Goal: Task Accomplishment & Management: Use online tool/utility

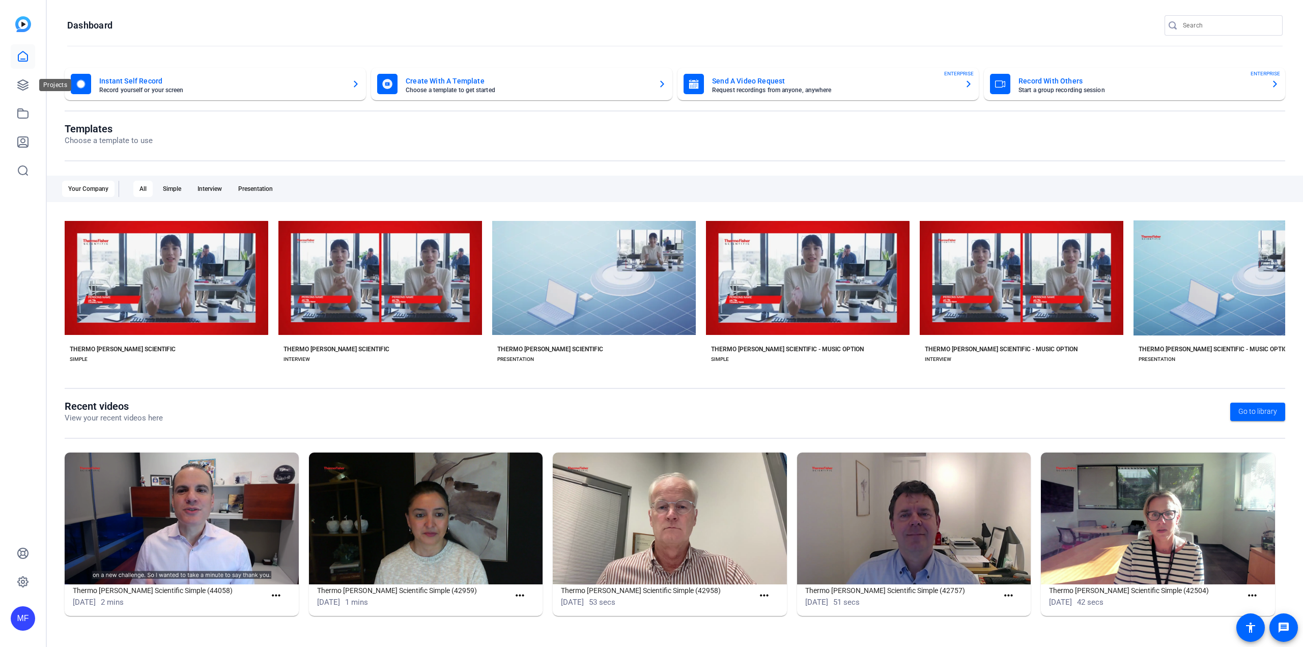
click at [39, 82] on div "Projects" at bounding box center [55, 85] width 32 height 12
click at [32, 83] on link at bounding box center [23, 85] width 24 height 24
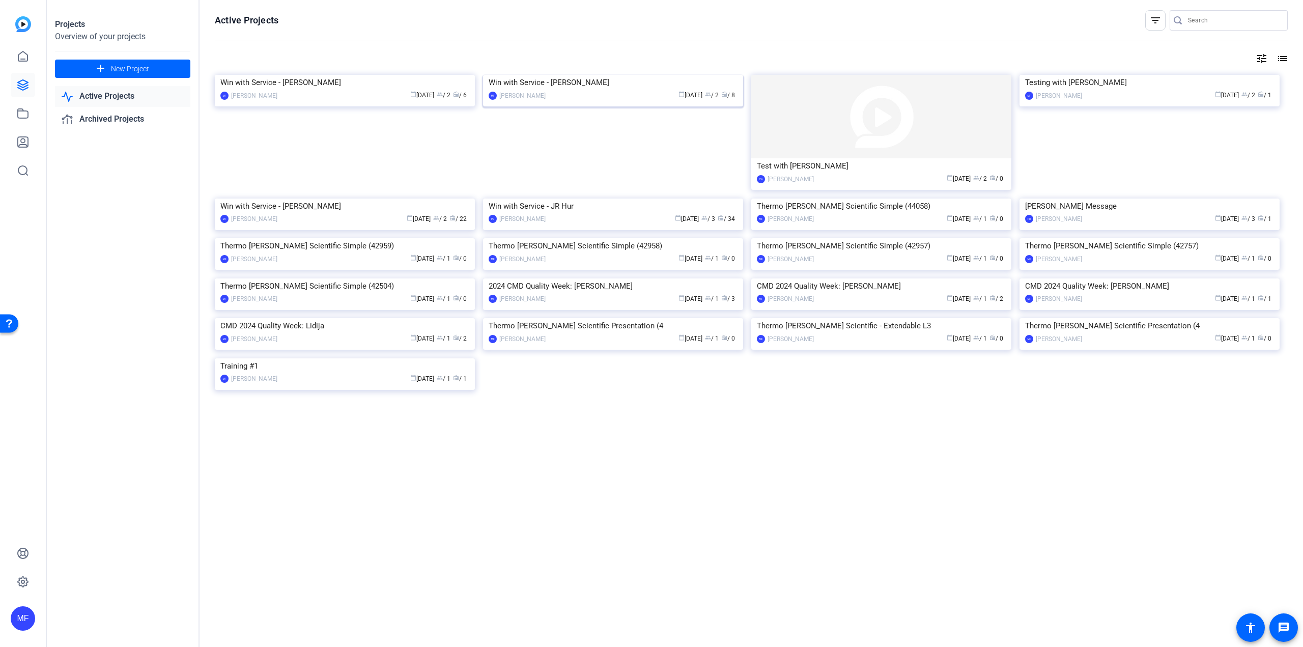
click at [619, 75] on img at bounding box center [613, 75] width 260 height 0
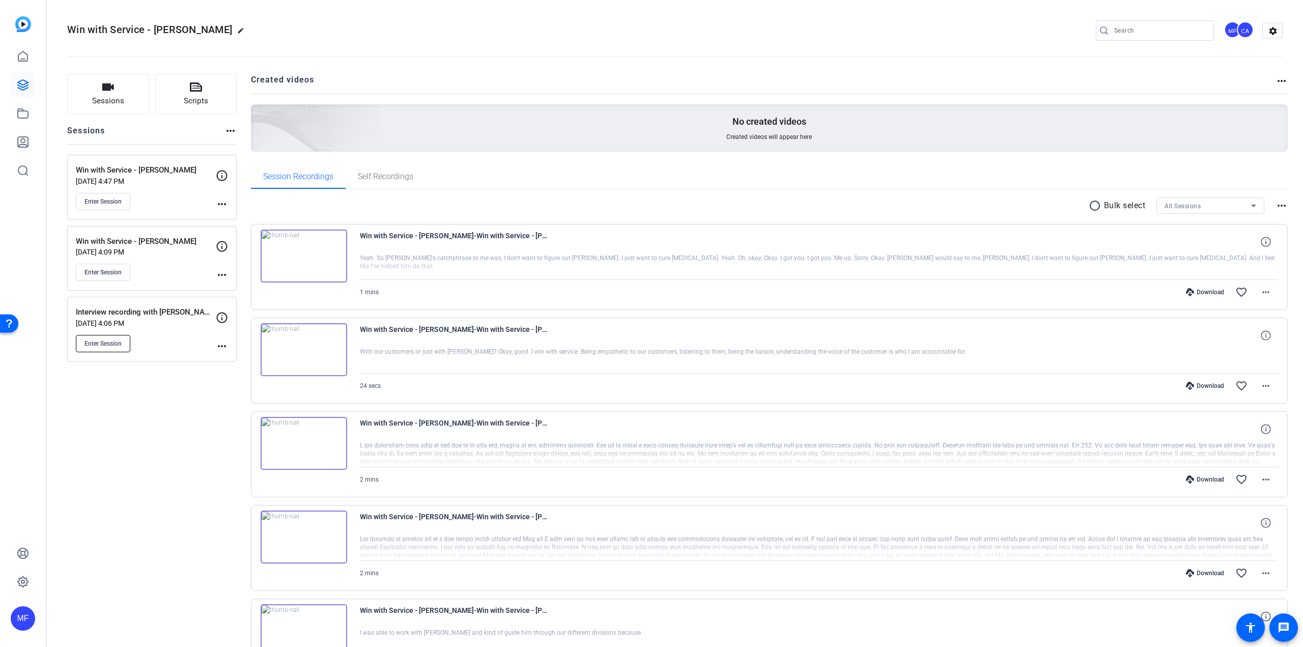
click at [105, 342] on span "Enter Session" at bounding box center [102, 343] width 37 height 8
click at [373, 176] on span "Self Recordings" at bounding box center [385, 176] width 55 height 8
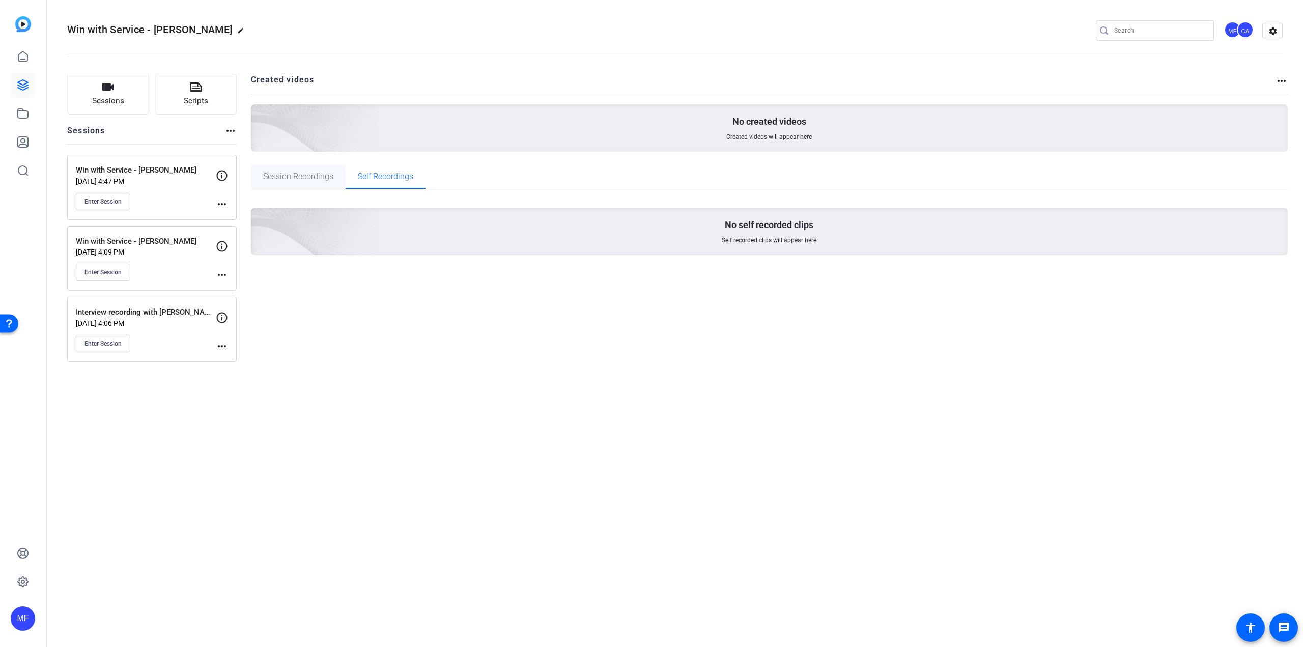
click at [294, 173] on span "Session Recordings" at bounding box center [298, 176] width 70 height 8
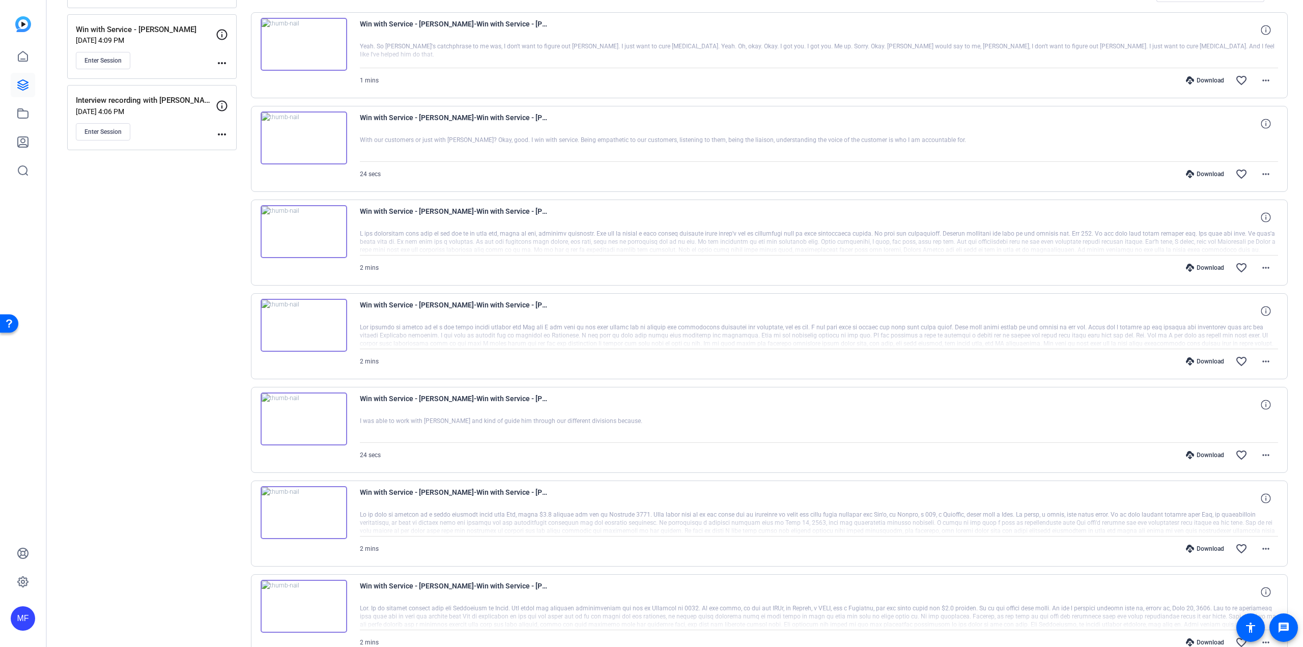
scroll to position [364, 0]
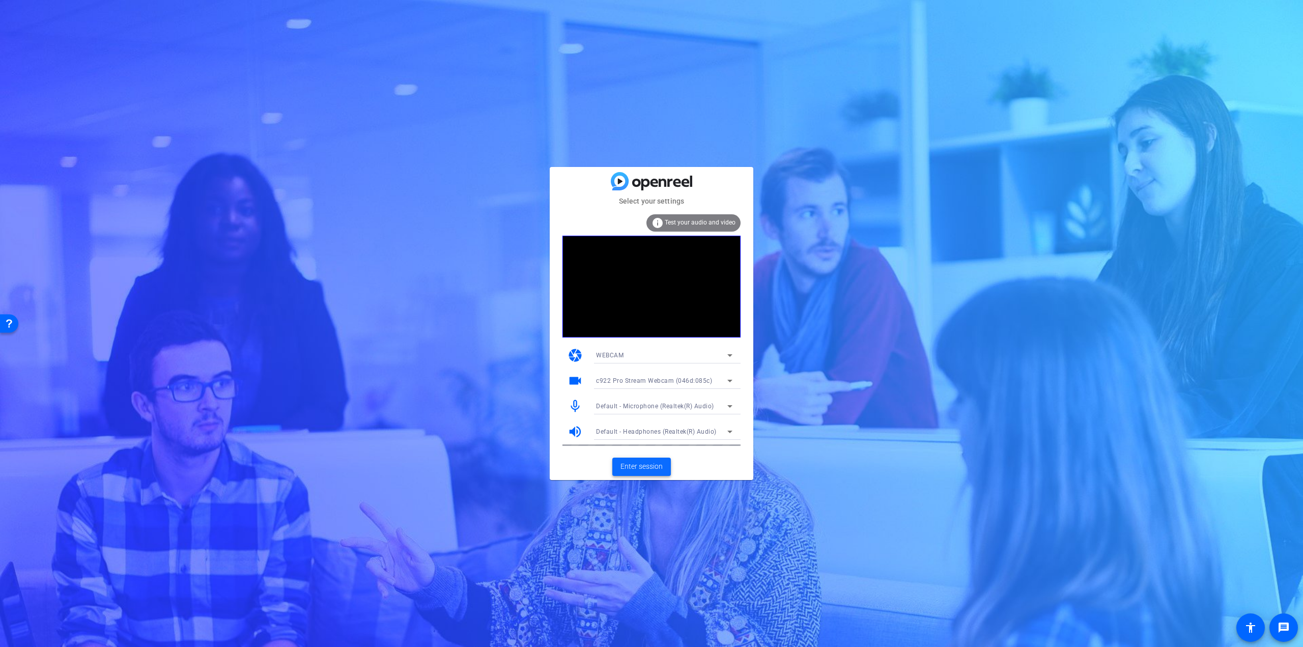
click at [622, 464] on span "Enter session" at bounding box center [641, 466] width 42 height 11
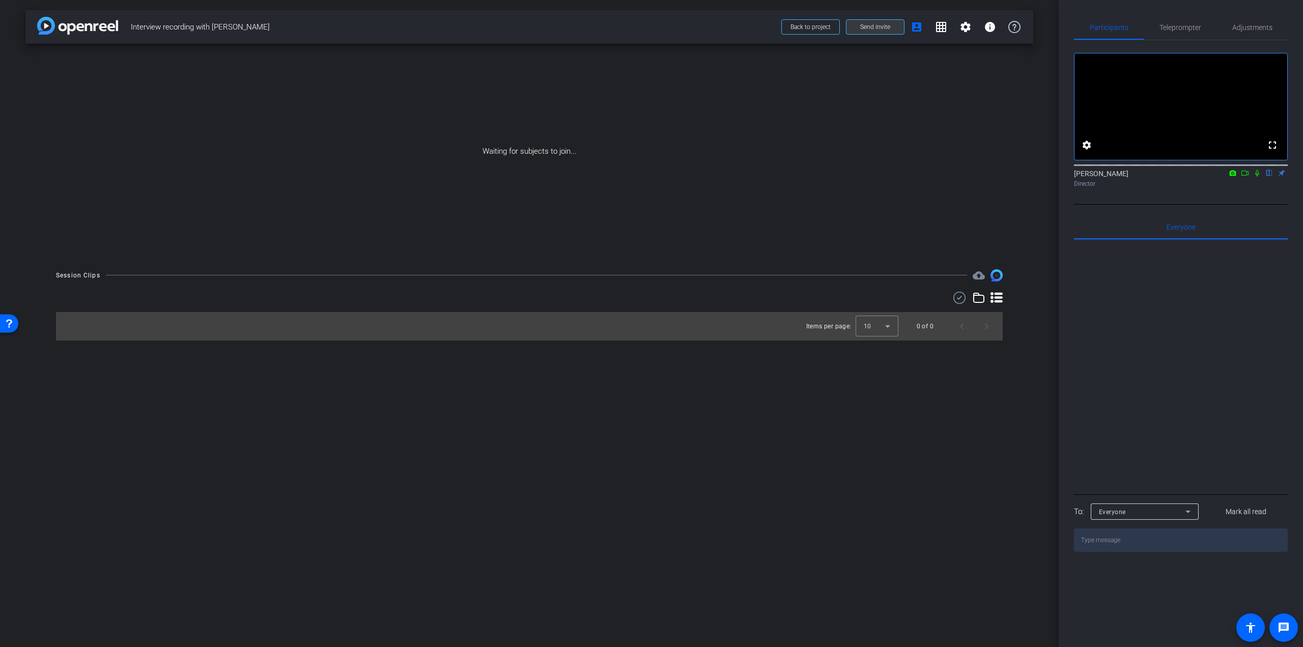
click at [872, 28] on span "Send invite" at bounding box center [875, 27] width 30 height 8
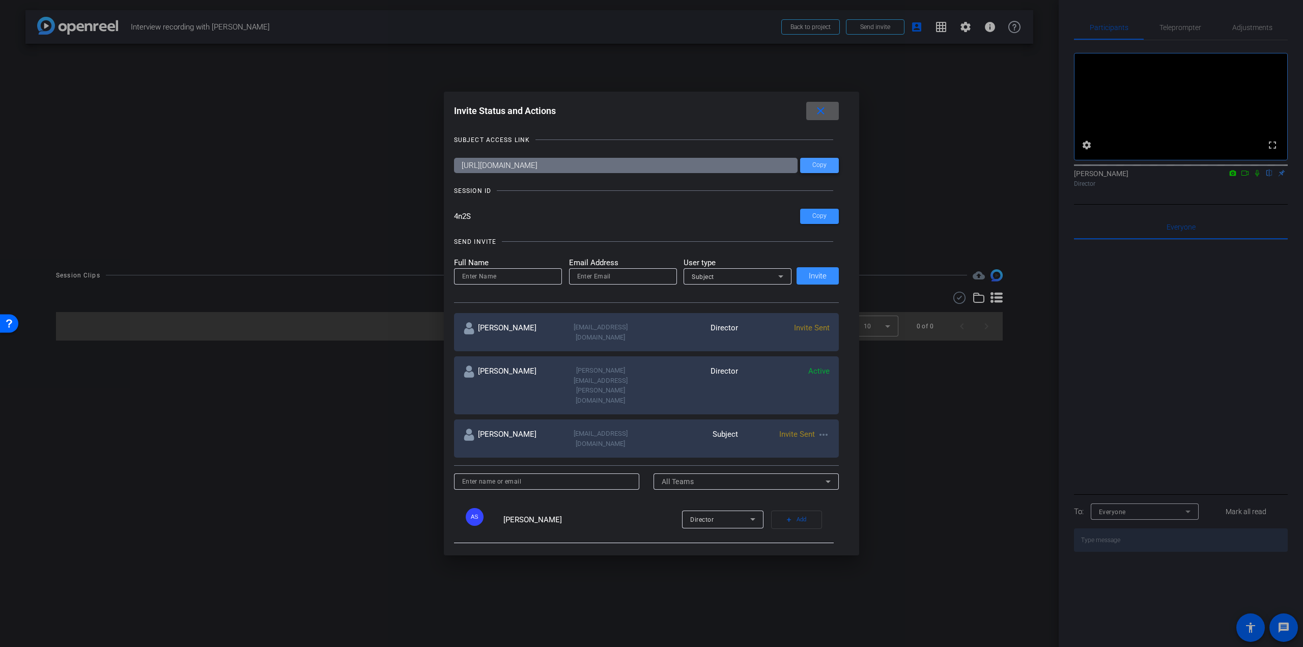
click at [812, 164] on span "Copy" at bounding box center [819, 165] width 14 height 8
click at [827, 109] on mat-icon "close" at bounding box center [820, 111] width 13 height 13
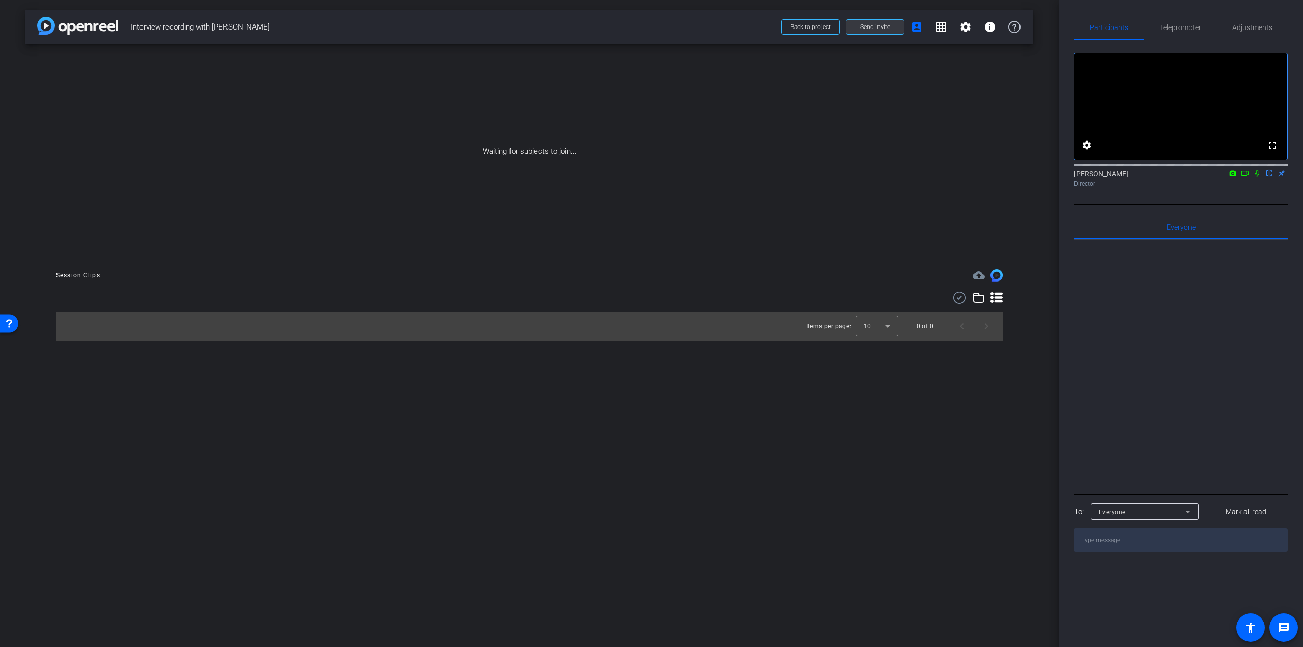
click at [885, 21] on span at bounding box center [874, 27] width 57 height 24
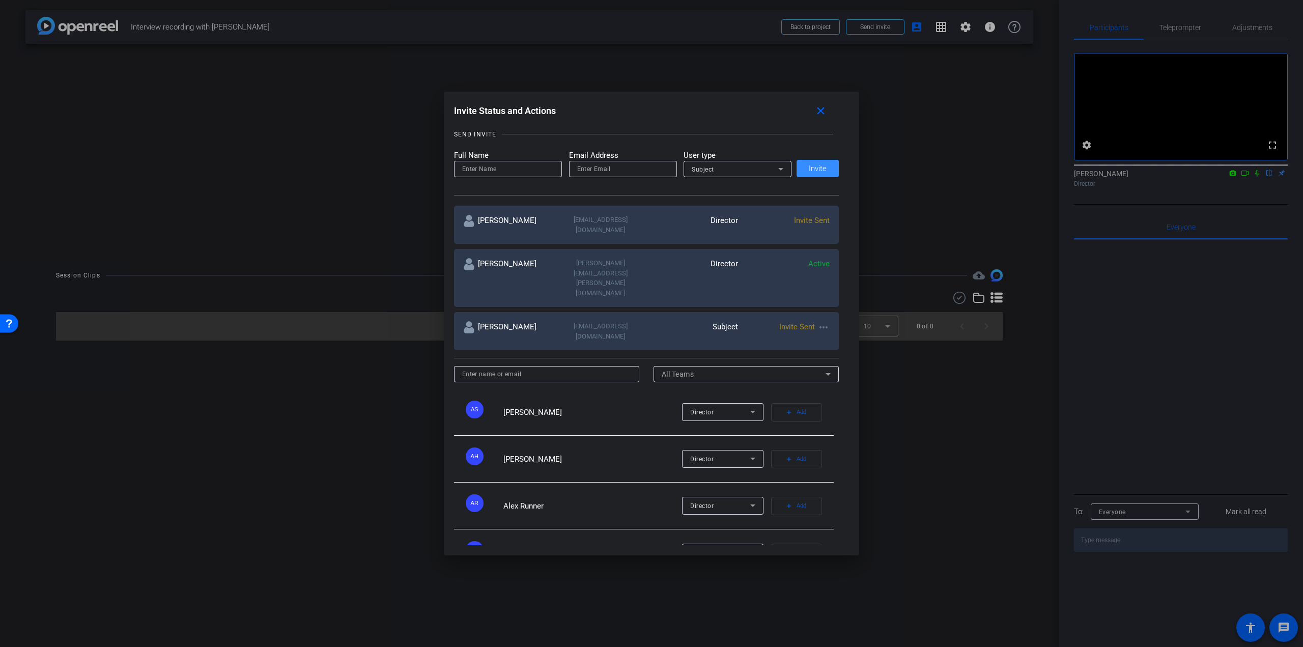
click at [790, 219] on div "Invite Sent" at bounding box center [784, 225] width 92 height 20
click at [801, 218] on span "Invite Sent" at bounding box center [812, 220] width 36 height 9
click at [778, 222] on div "Invite Sent" at bounding box center [784, 225] width 92 height 20
click at [710, 220] on div "Director" at bounding box center [692, 225] width 92 height 20
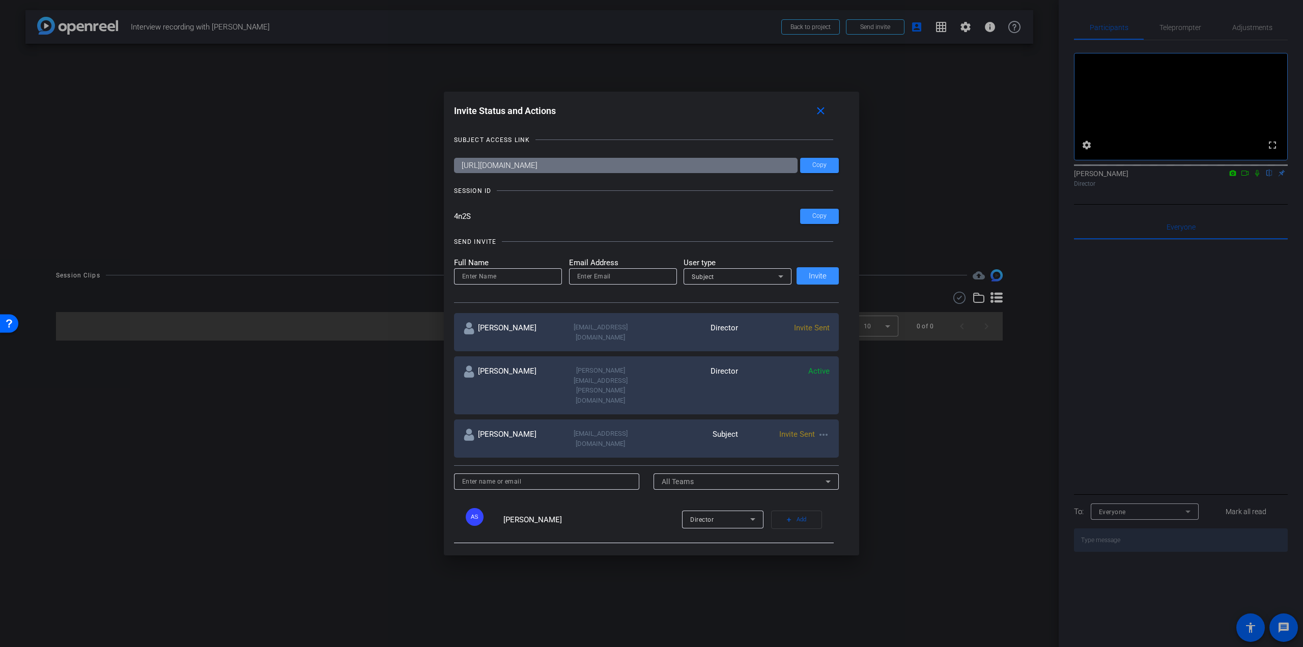
click at [530, 164] on input "[URL][DOMAIN_NAME]" at bounding box center [626, 165] width 344 height 15
click at [809, 323] on div "Invite Sent" at bounding box center [784, 332] width 92 height 20
click at [820, 428] on mat-icon "more_horiz" at bounding box center [823, 434] width 12 height 12
click at [773, 366] on div at bounding box center [651, 323] width 1303 height 647
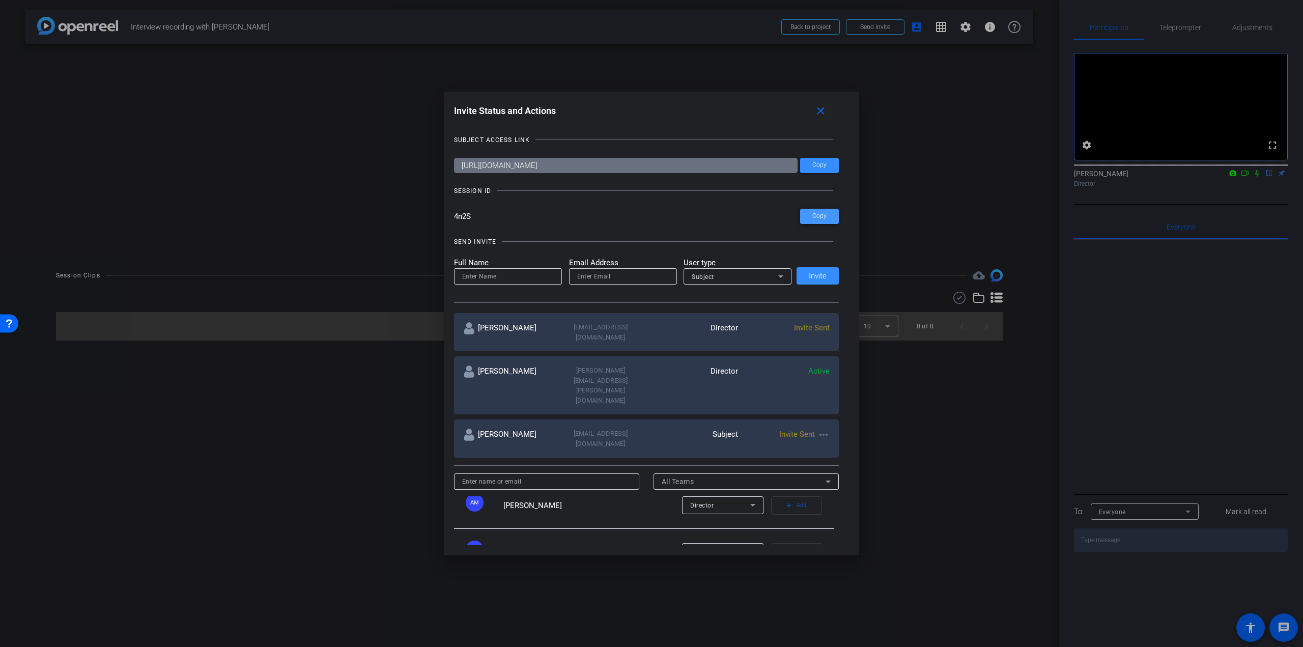
click at [814, 214] on span "Copy" at bounding box center [819, 216] width 14 height 8
click at [821, 106] on mat-icon "close" at bounding box center [820, 111] width 13 height 13
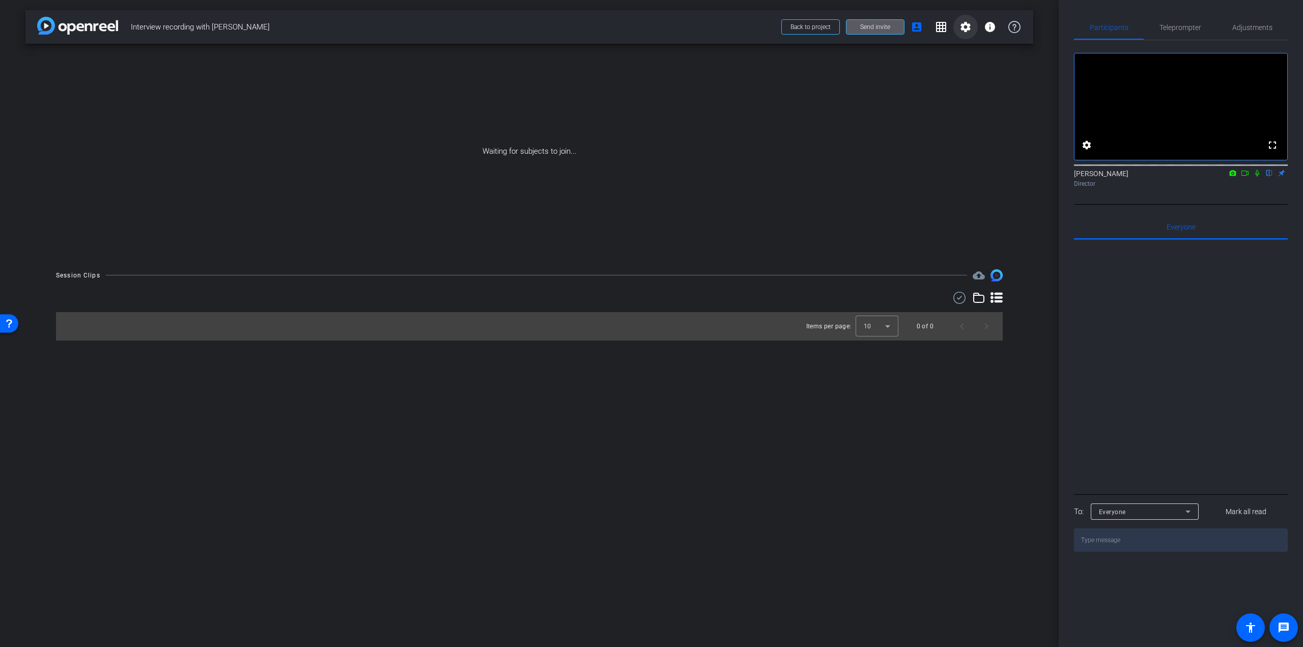
click at [961, 22] on mat-icon "settings" at bounding box center [965, 27] width 12 height 12
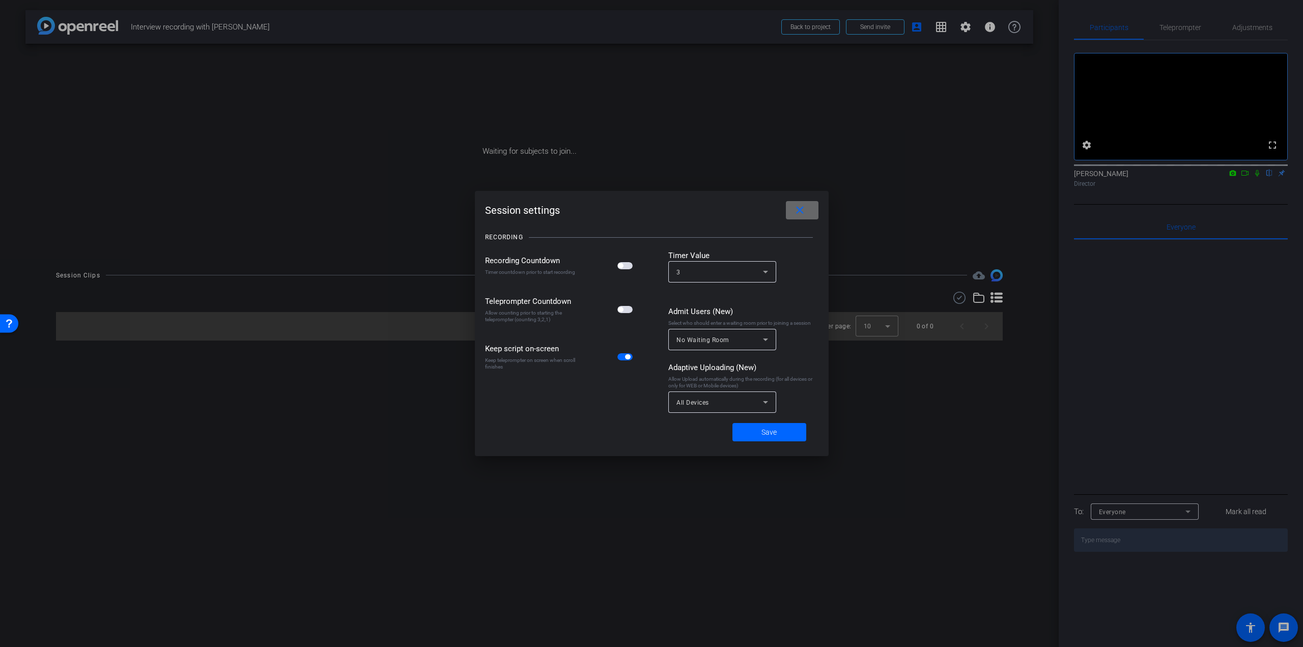
click at [806, 210] on span at bounding box center [802, 210] width 33 height 24
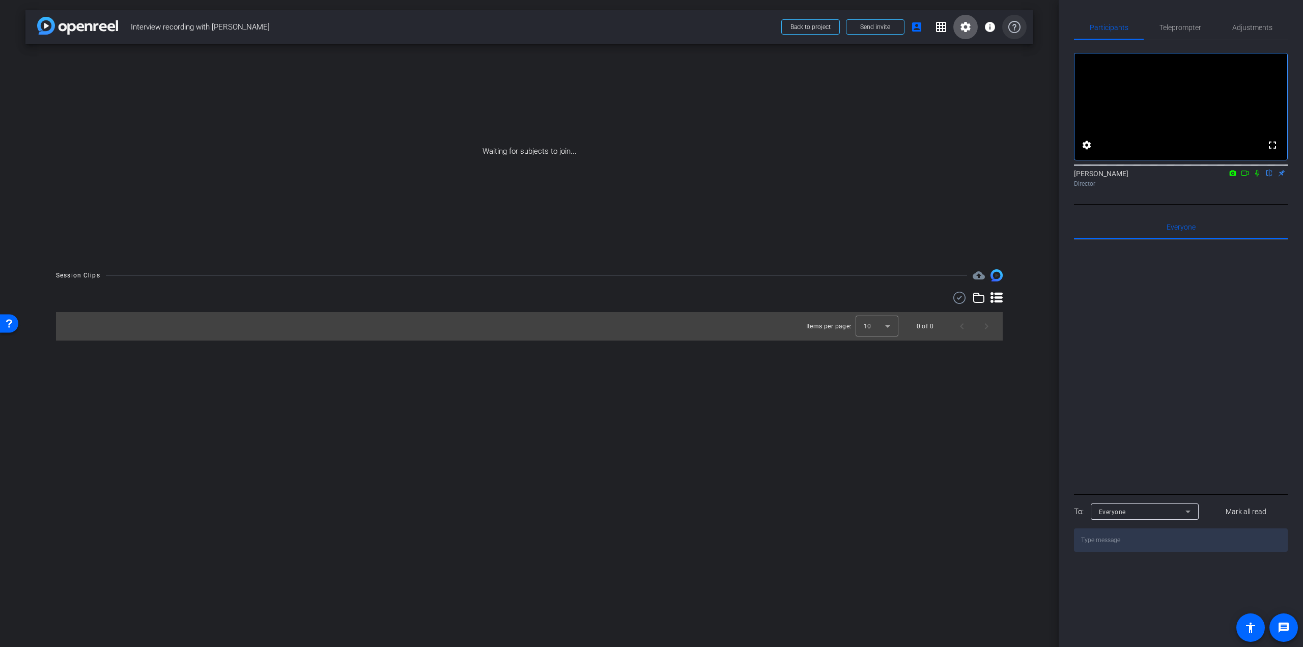
click at [1014, 24] on icon at bounding box center [1014, 27] width 12 height 12
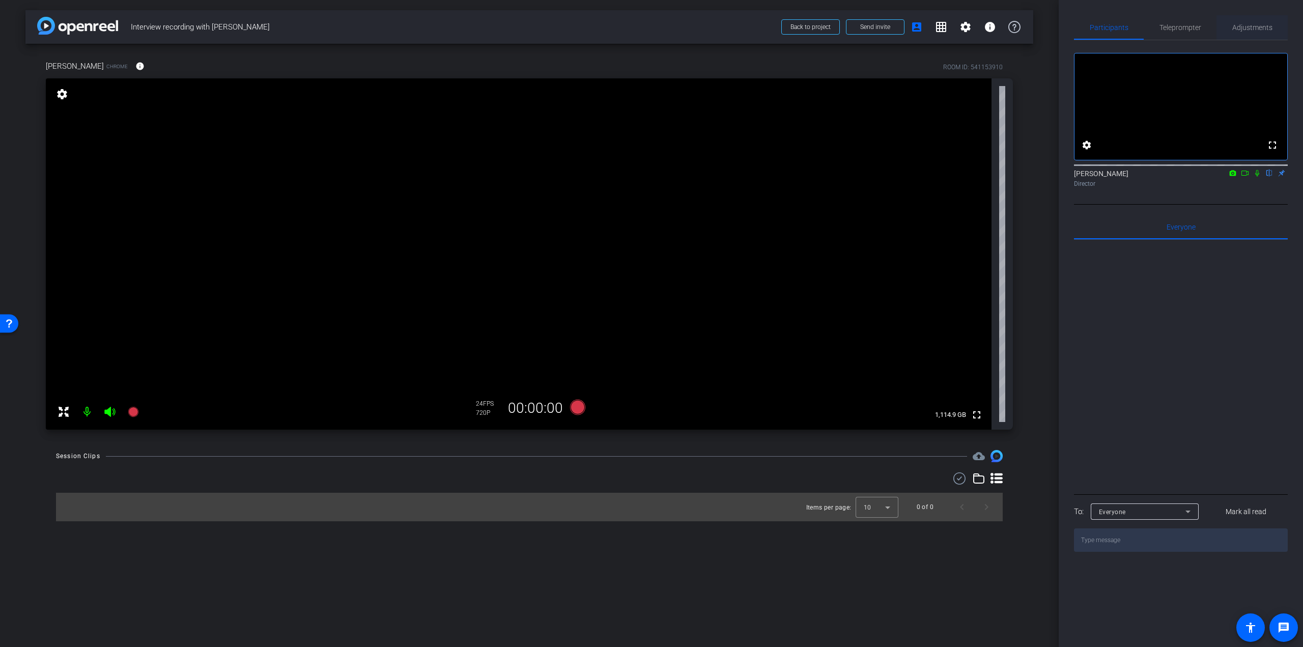
click at [1260, 31] on span "Adjustments" at bounding box center [1252, 27] width 40 height 7
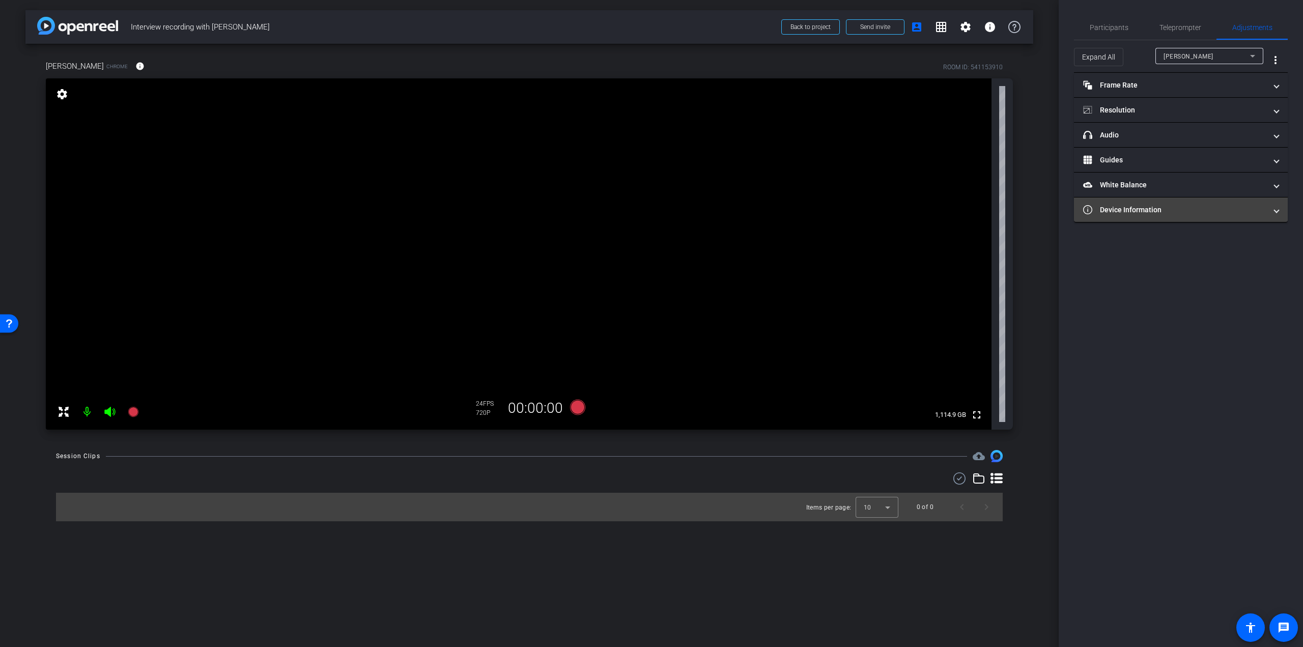
click at [1149, 211] on mat-panel-title "Device Information" at bounding box center [1174, 210] width 183 height 11
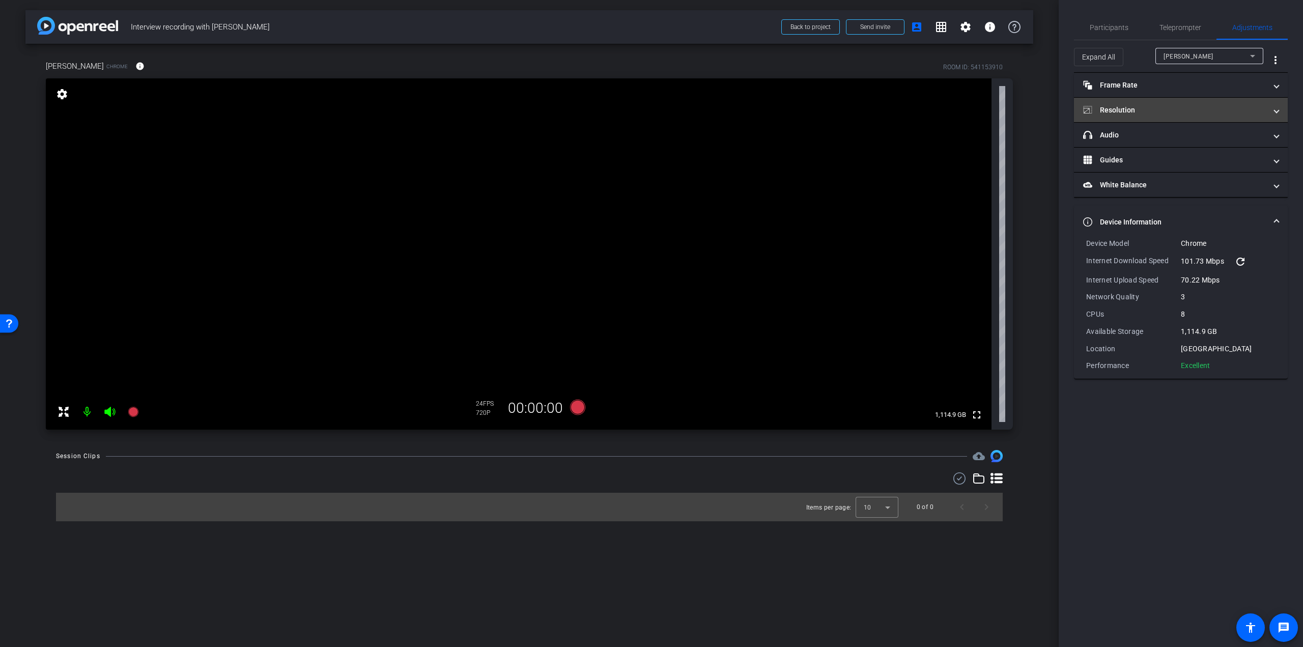
click at [1115, 107] on mat-panel-title "Resolution" at bounding box center [1174, 110] width 183 height 11
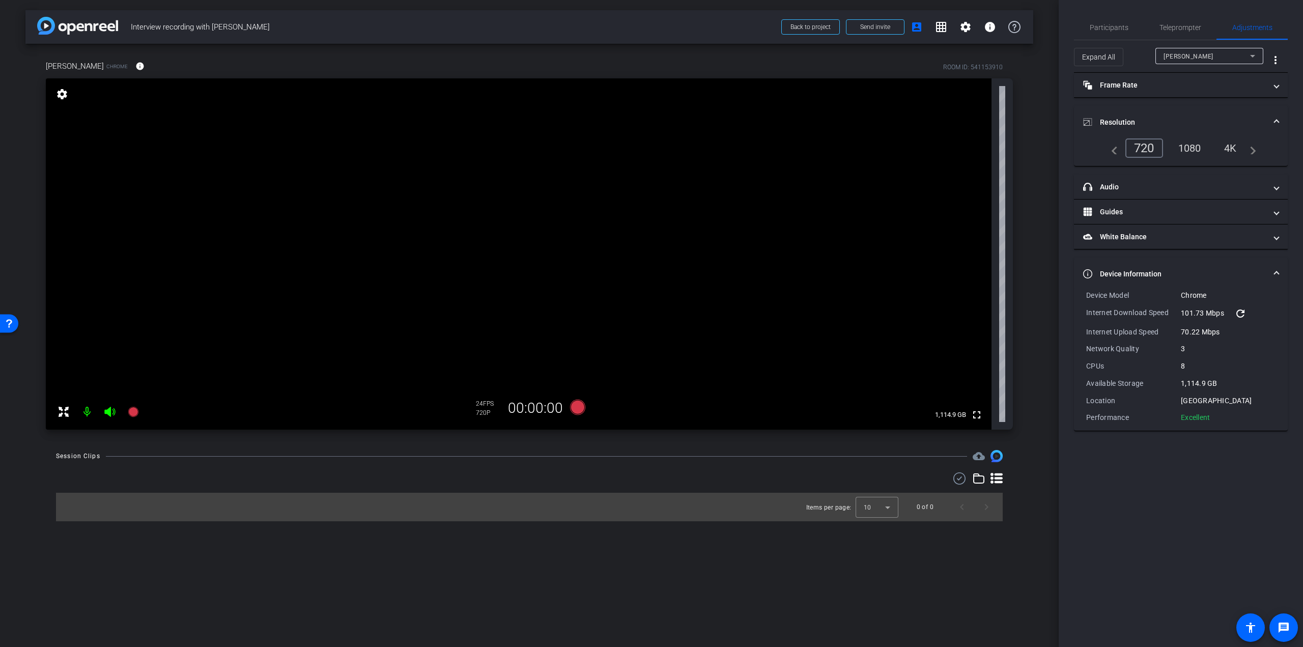
click at [1191, 142] on div "1080" at bounding box center [1189, 147] width 38 height 17
click at [1172, 28] on span "Teleprompter" at bounding box center [1180, 27] width 42 height 7
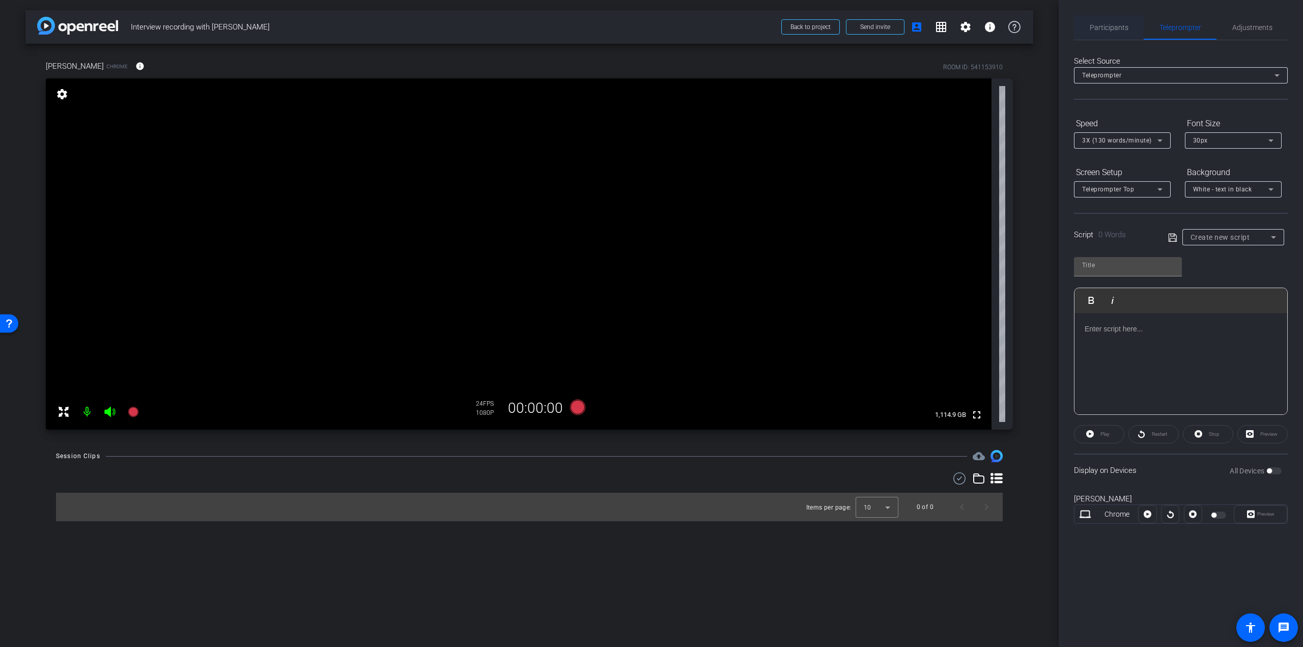
click at [1110, 34] on span "Participants" at bounding box center [1108, 27] width 39 height 24
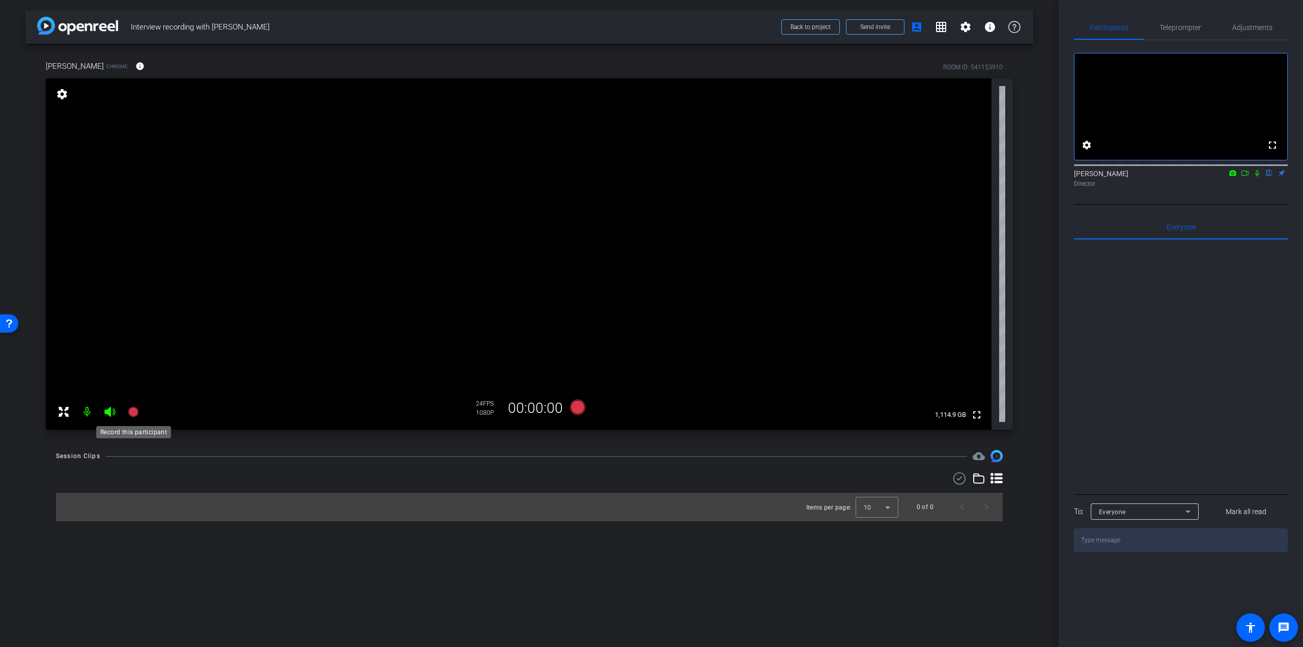
click at [130, 412] on icon at bounding box center [133, 412] width 10 height 10
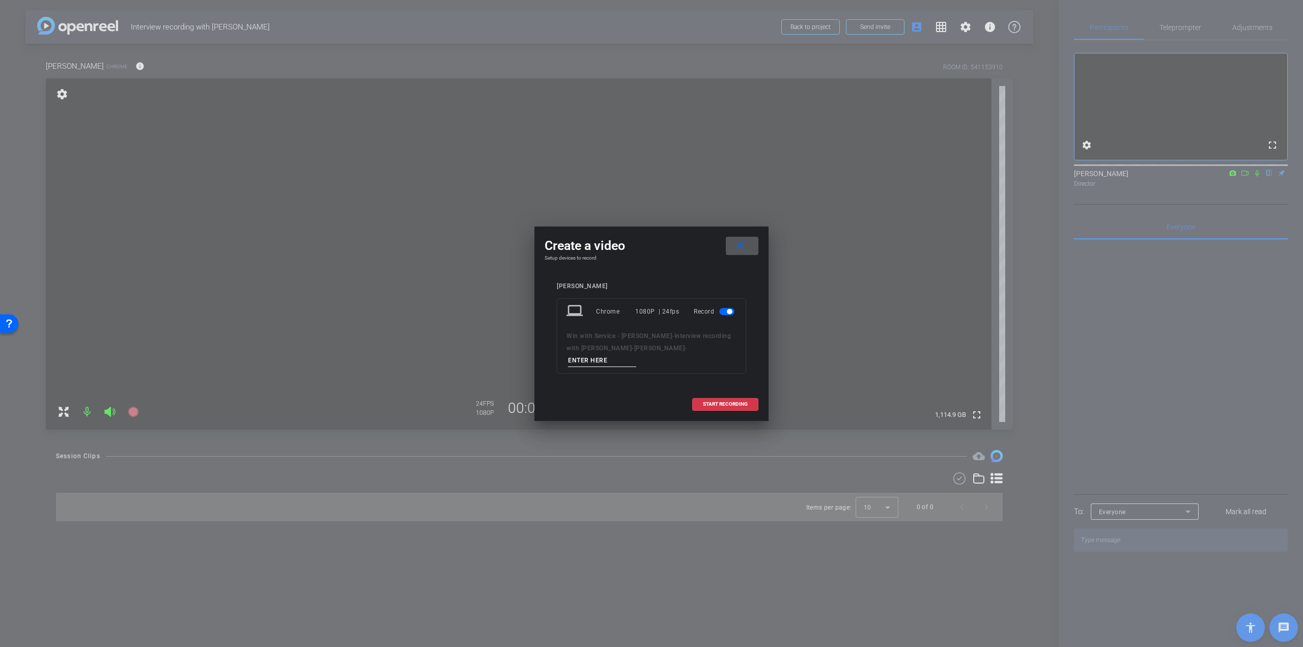
click at [571, 357] on input at bounding box center [602, 360] width 68 height 13
click at [585, 361] on input at bounding box center [602, 360] width 68 height 13
paste input "o [PERSON_NAME] – Q1 – take 1"
drag, startPoint x: 573, startPoint y: 358, endPoint x: 562, endPoint y: 358, distance: 11.7
click at [562, 358] on div "laptop Chrome 1080P | 24fps Record Win with Service - [PERSON_NAME] - Interview…" at bounding box center [651, 335] width 189 height 75
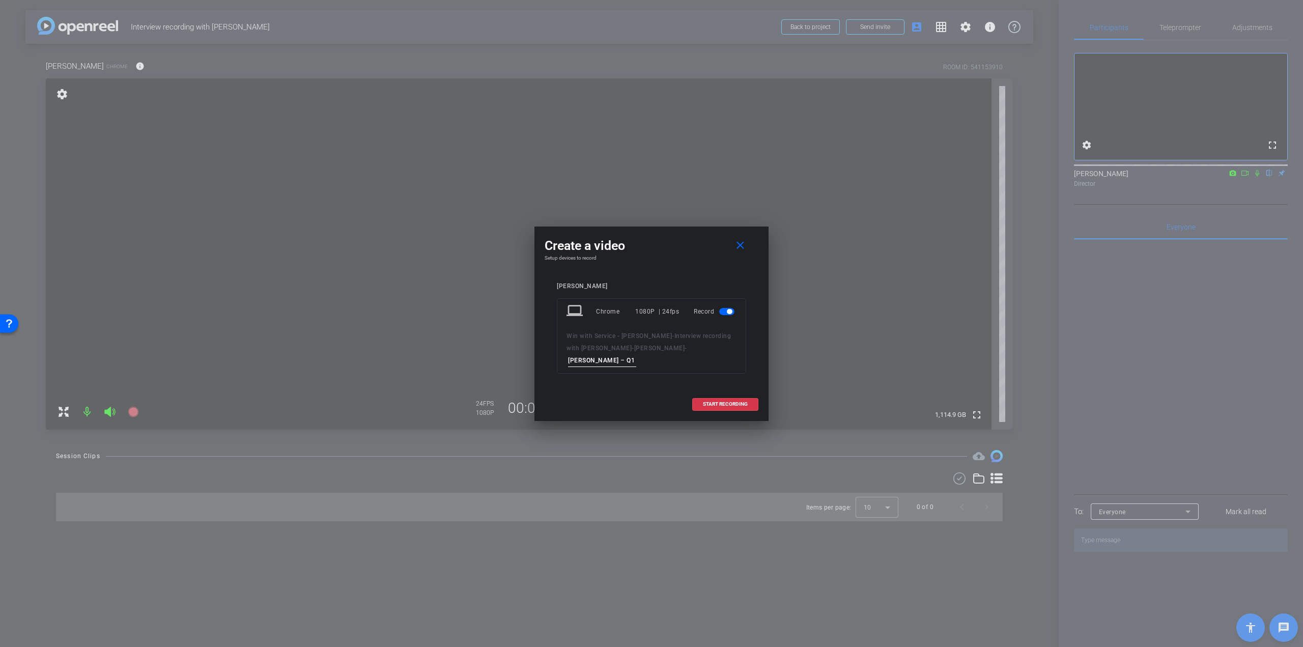
click at [626, 354] on input "[PERSON_NAME] – Q1 – take 1" at bounding box center [602, 360] width 68 height 13
type input "[PERSON_NAME] – Q1 – take 1"
click at [726, 399] on span at bounding box center [724, 404] width 65 height 24
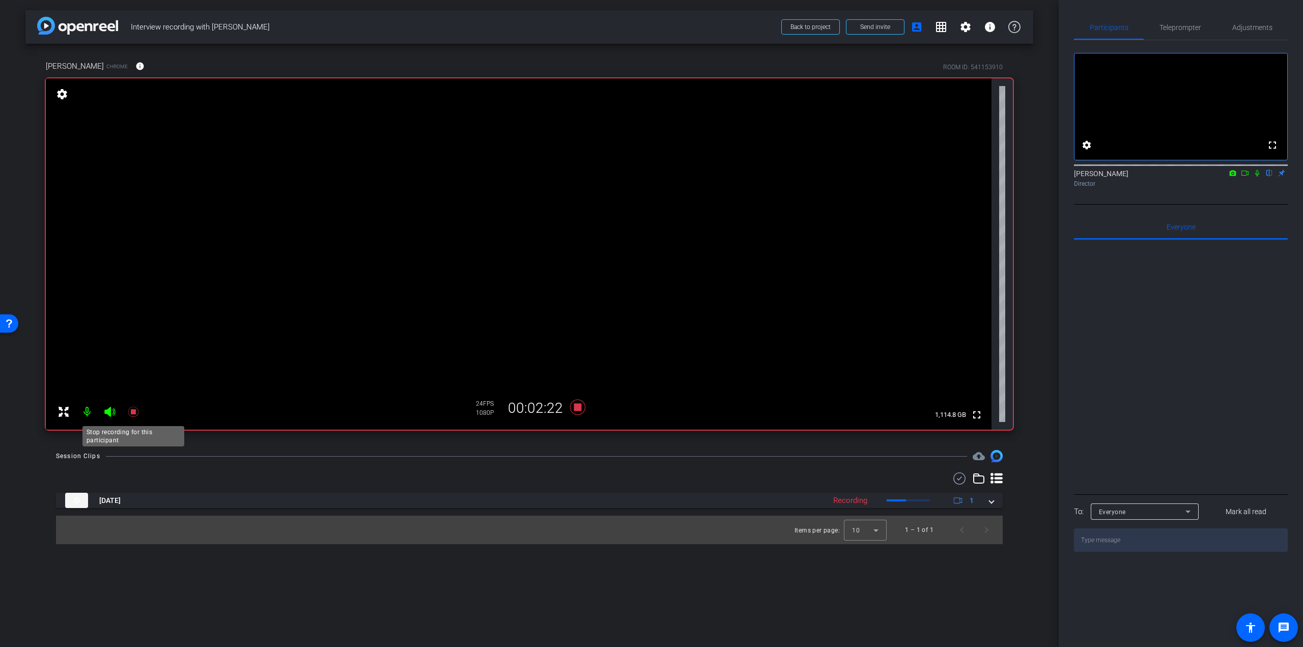
click at [132, 414] on icon at bounding box center [133, 412] width 10 height 10
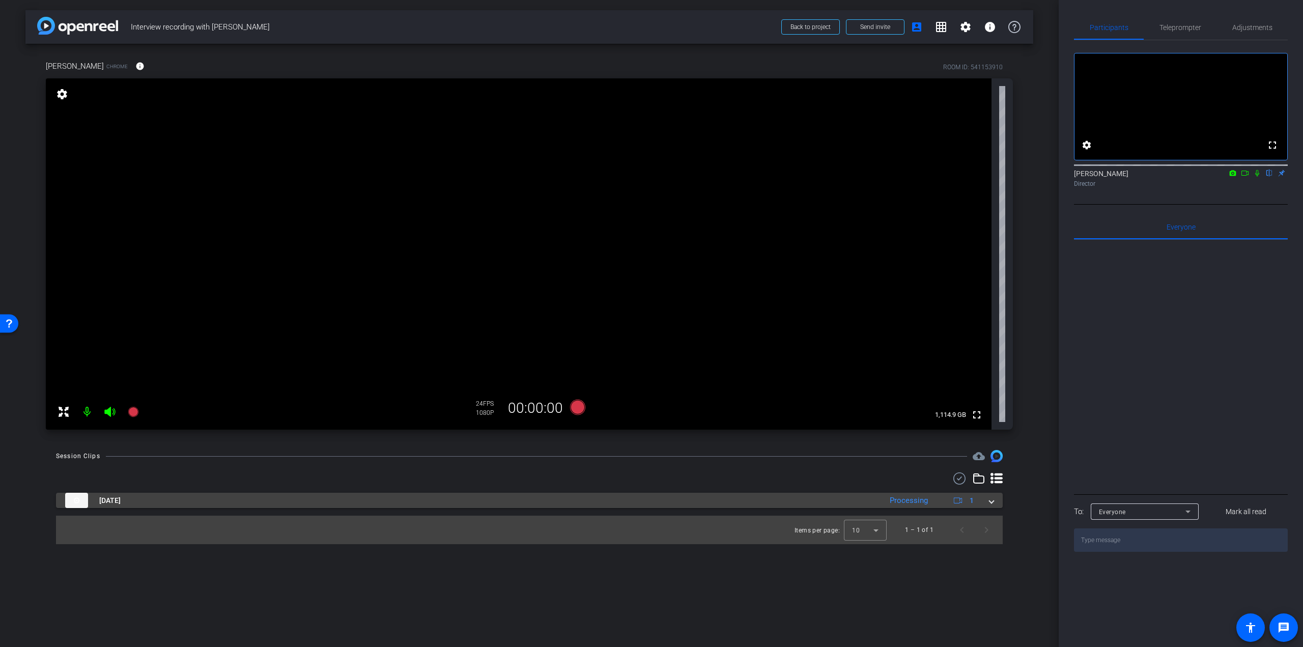
click at [990, 503] on span at bounding box center [991, 500] width 4 height 11
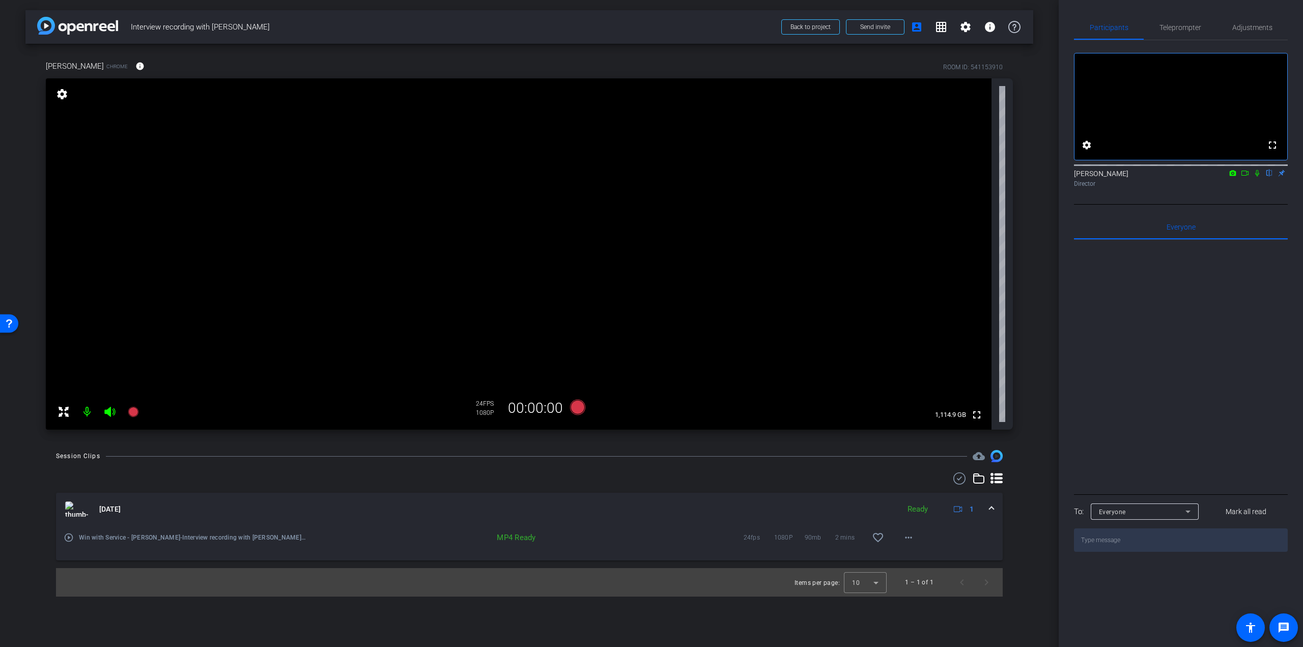
click at [65, 539] on mat-icon "play_circle_outline" at bounding box center [69, 537] width 10 height 10
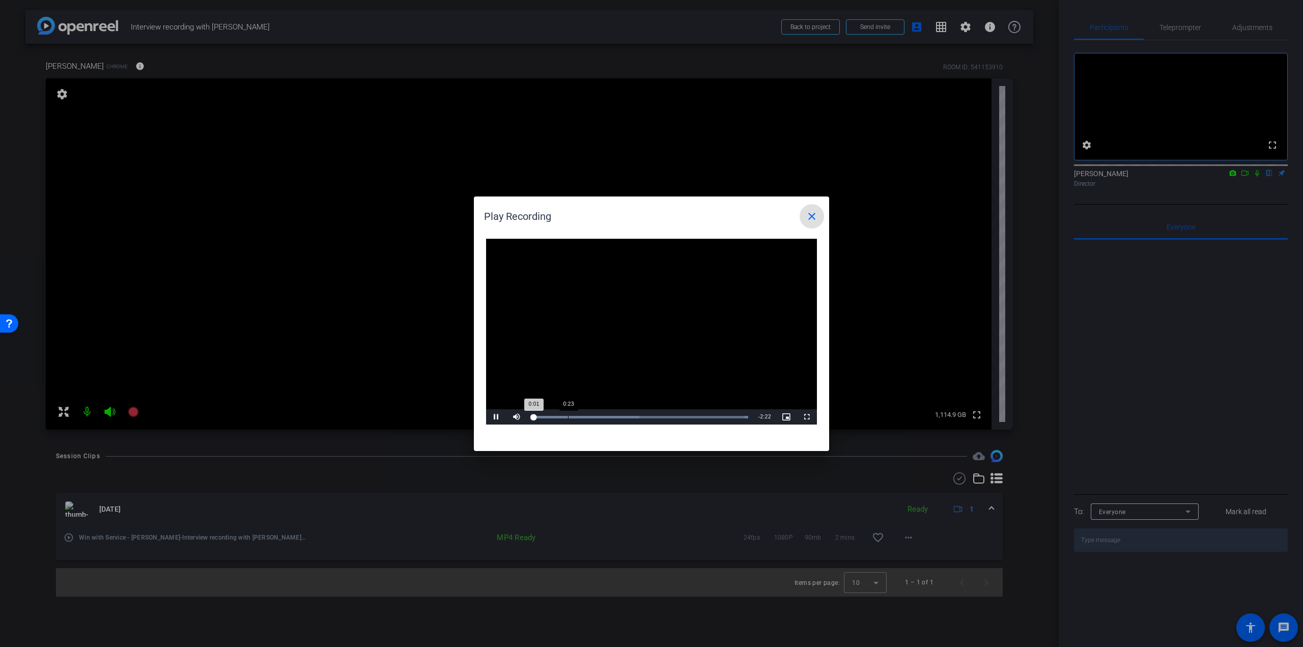
click at [568, 417] on div "Loaded : 100.00% 0:23 0:01" at bounding box center [640, 417] width 216 height 3
click at [618, 413] on div "Loaded : 100.00% 0:56 0:25" at bounding box center [640, 416] width 226 height 15
click at [809, 219] on mat-icon "close" at bounding box center [811, 216] width 12 height 12
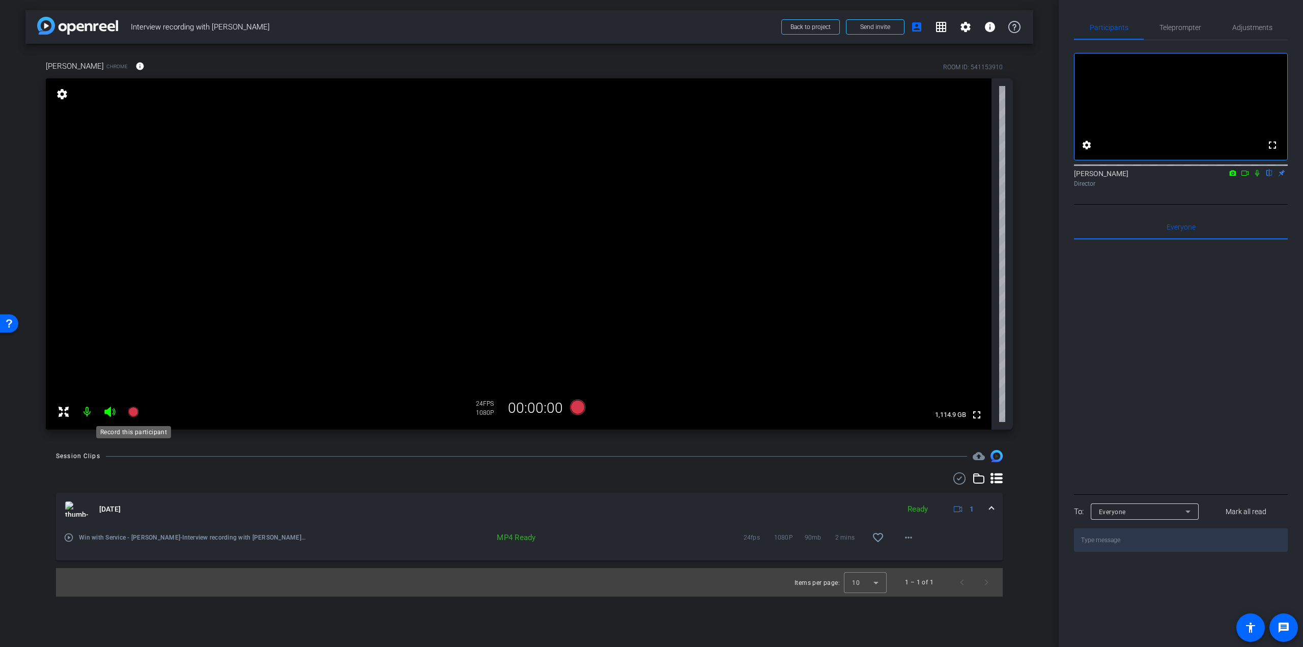
click at [131, 411] on icon at bounding box center [133, 412] width 10 height 10
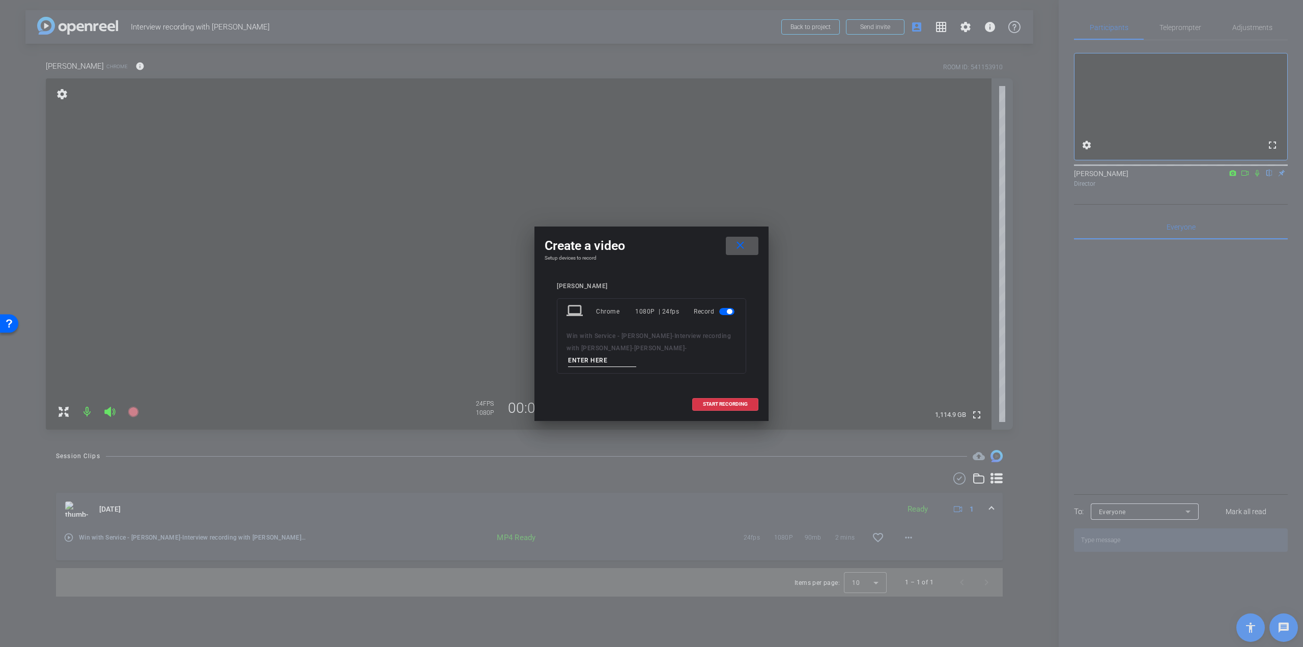
click at [602, 361] on input at bounding box center [602, 360] width 68 height 13
paste input "o [PERSON_NAME] – Q1 – take 1"
drag, startPoint x: 573, startPoint y: 360, endPoint x: 539, endPoint y: 360, distance: 34.1
click at [539, 360] on div "Create a video close Setup devices to record [PERSON_NAME] laptop Chrome 1080P …" at bounding box center [651, 323] width 234 height 194
click at [628, 360] on input "[PERSON_NAME] – Q1 – take 1" at bounding box center [602, 360] width 68 height 13
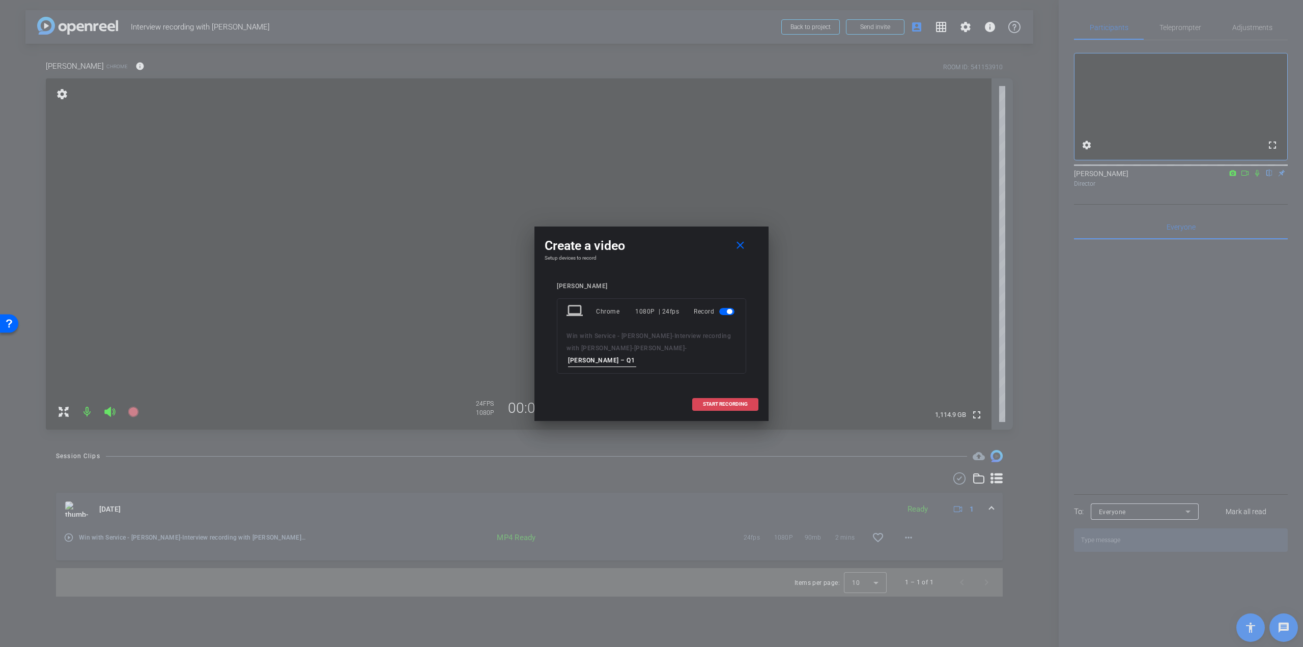
type input "[PERSON_NAME] – Q1 – take 2"
click at [742, 402] on span "START RECORDING" at bounding box center [725, 403] width 45 height 5
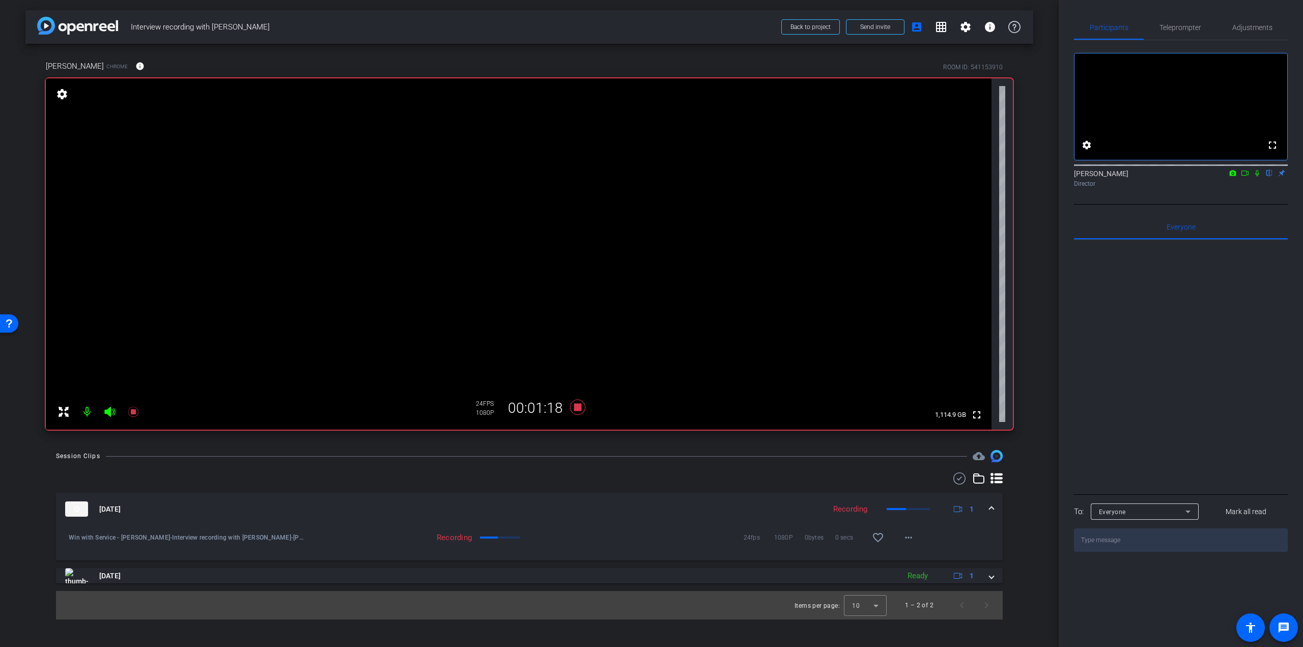
click at [1256, 177] on icon at bounding box center [1257, 172] width 8 height 7
click at [128, 407] on icon at bounding box center [133, 412] width 12 height 12
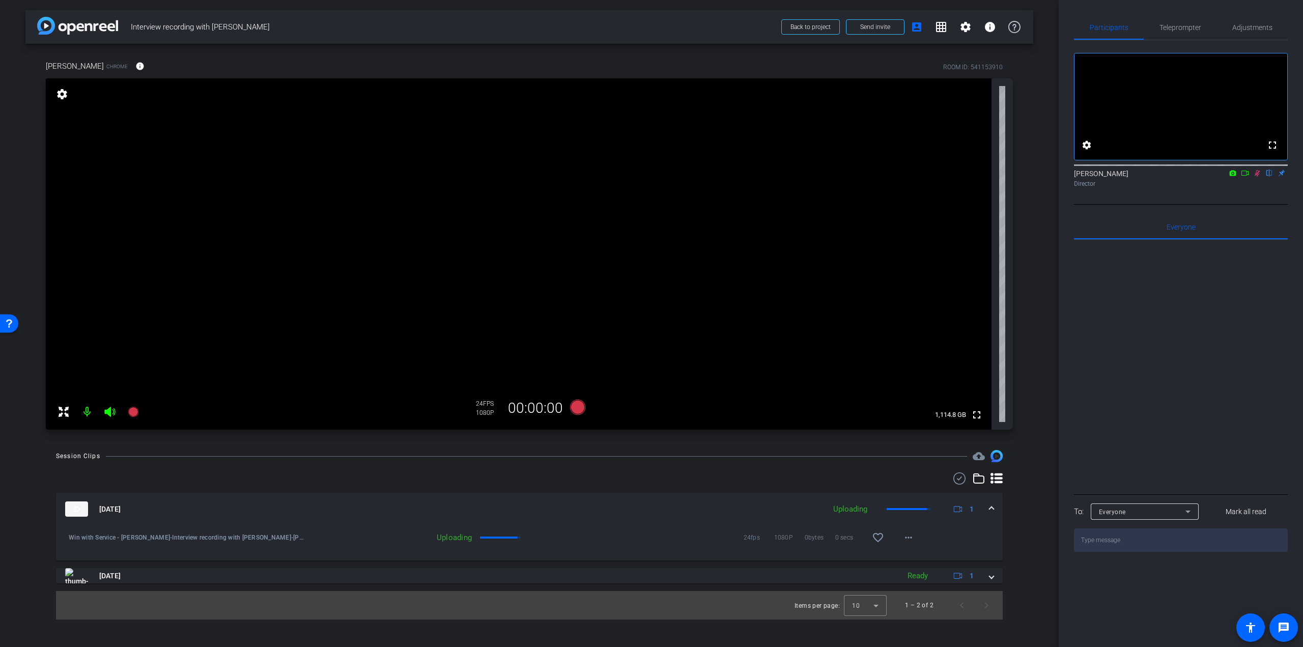
click at [1256, 177] on icon at bounding box center [1257, 172] width 8 height 7
click at [135, 410] on icon at bounding box center [133, 412] width 10 height 10
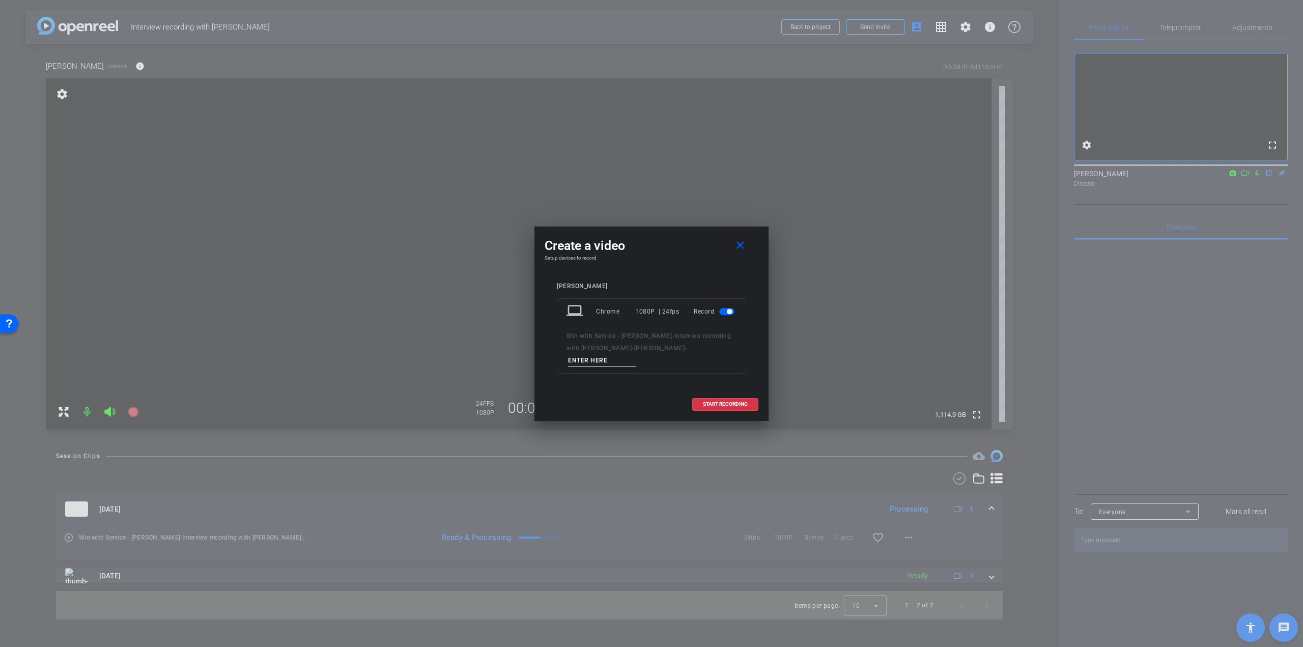
click at [603, 361] on input at bounding box center [602, 360] width 68 height 13
click at [576, 356] on input at bounding box center [602, 360] width 68 height 13
paste input "o [PERSON_NAME] – Q2 – take 1"
drag, startPoint x: 572, startPoint y: 358, endPoint x: 549, endPoint y: 360, distance: 23.5
click at [549, 360] on div "[PERSON_NAME] laptop Chrome 1080P | 24fps Record Win with Service - [PERSON_NAM…" at bounding box center [651, 335] width 214 height 126
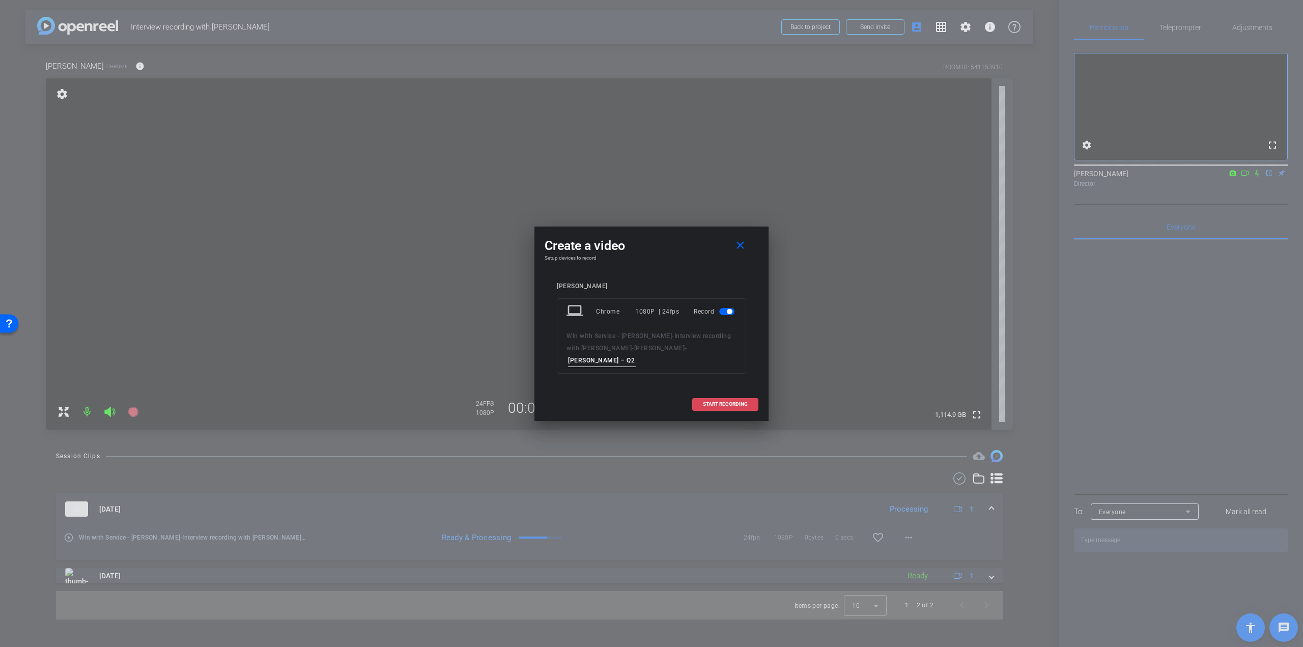
type input "[PERSON_NAME] – Q2 – take 1"
click at [715, 401] on span "START RECORDING" at bounding box center [725, 403] width 45 height 5
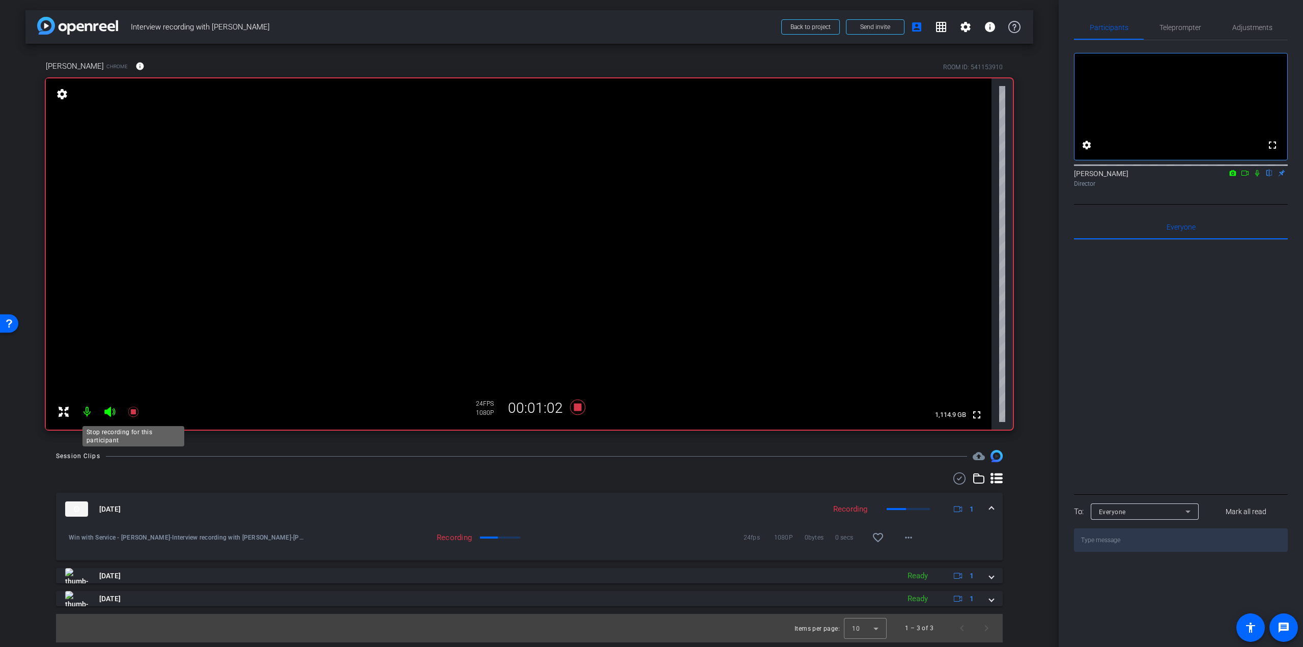
click at [138, 413] on icon at bounding box center [133, 412] width 10 height 10
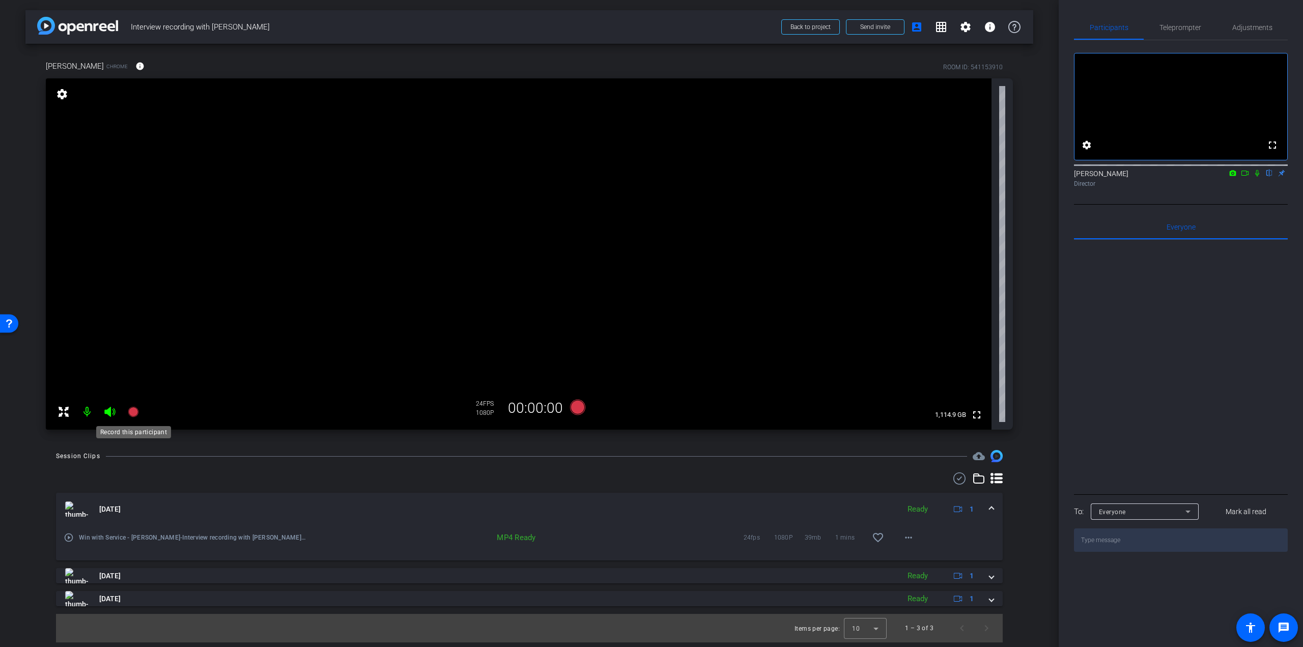
click at [133, 410] on icon at bounding box center [133, 412] width 10 height 10
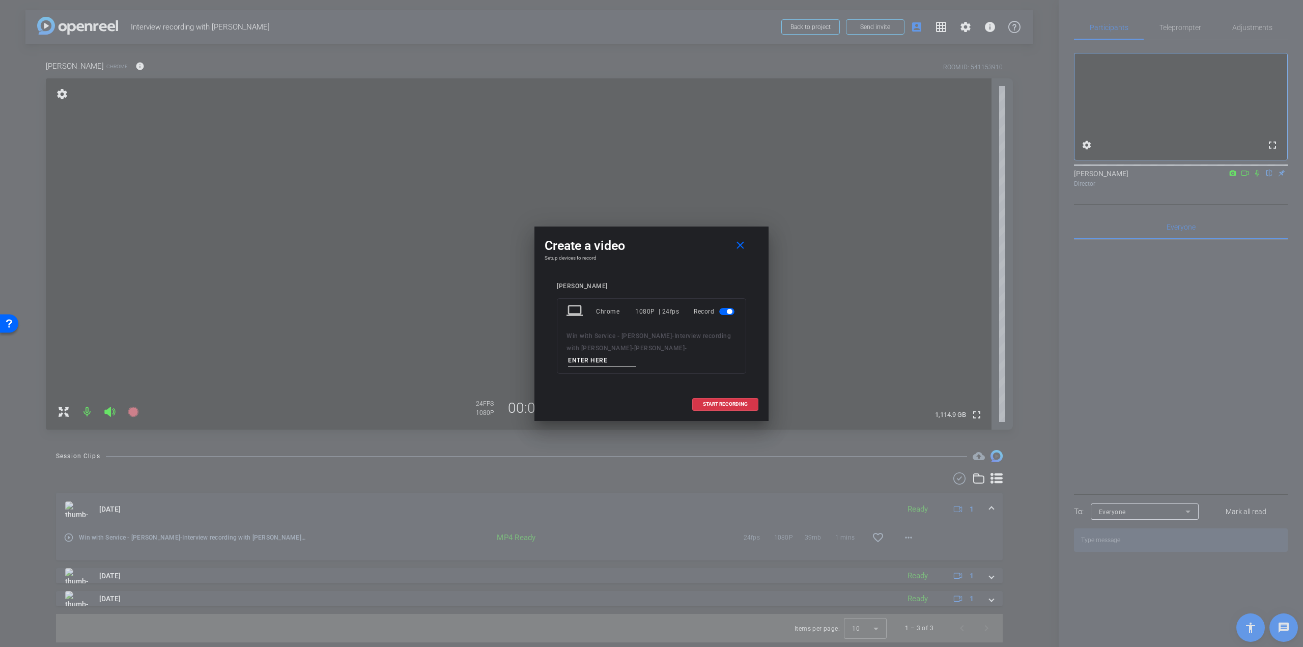
click at [601, 362] on input at bounding box center [602, 360] width 68 height 13
paste input "o [PERSON_NAME] – Q3 – take 1"
drag, startPoint x: 573, startPoint y: 359, endPoint x: 546, endPoint y: 361, distance: 27.5
click at [546, 361] on div "[PERSON_NAME] laptop Chrome 1080P | 24fps Record Win with Service - [PERSON_NAM…" at bounding box center [651, 335] width 214 height 126
click at [622, 360] on input "[PERSON_NAME] – Q3 – take 1" at bounding box center [602, 360] width 68 height 13
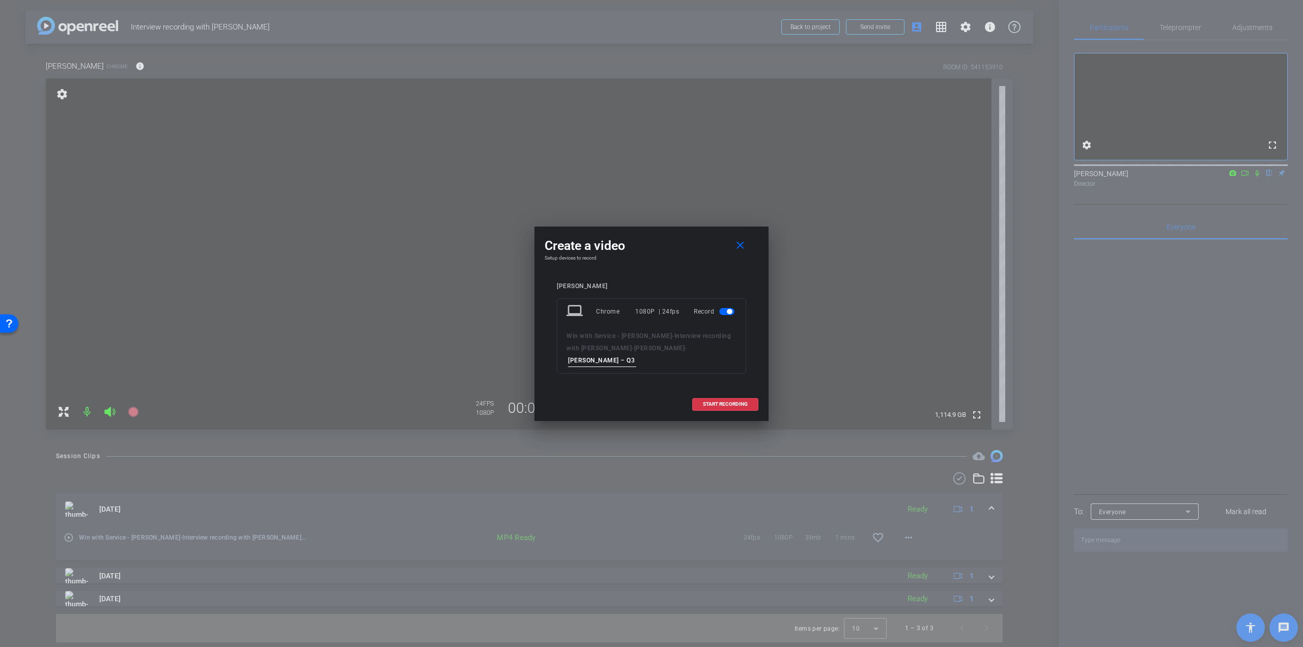
type input "[PERSON_NAME] – Q3 – take 1"
click at [728, 401] on span "START RECORDING" at bounding box center [725, 403] width 45 height 5
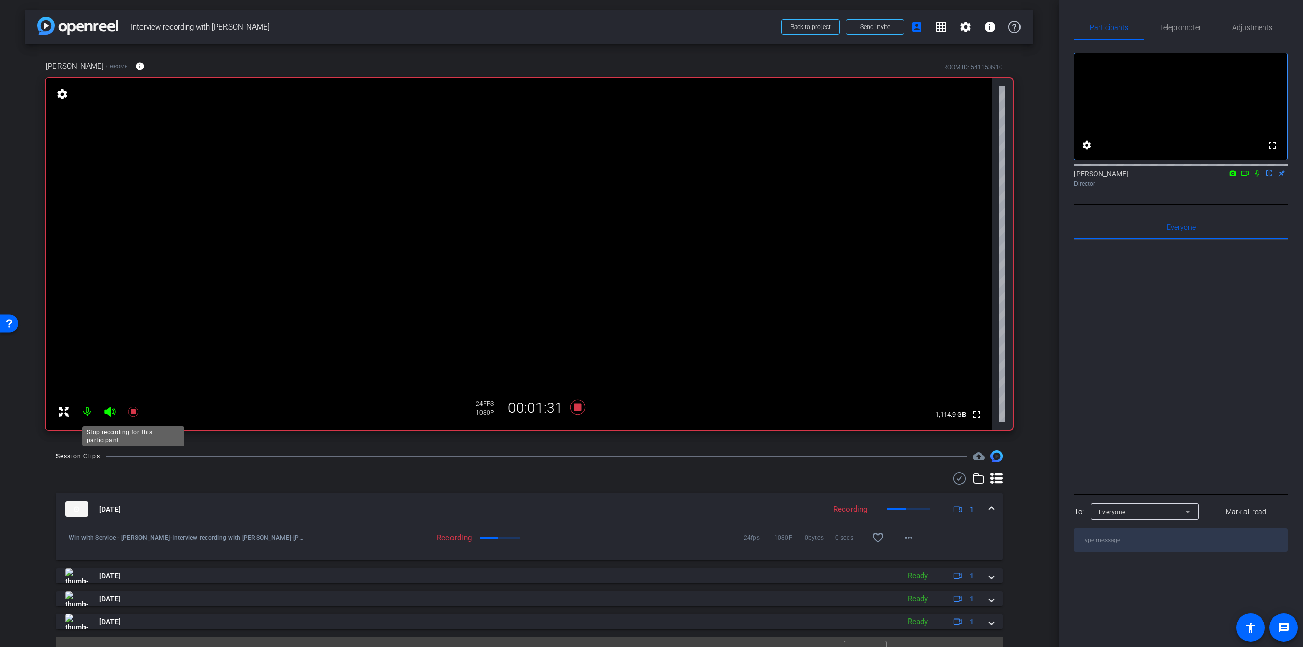
click at [136, 409] on icon at bounding box center [133, 412] width 12 height 12
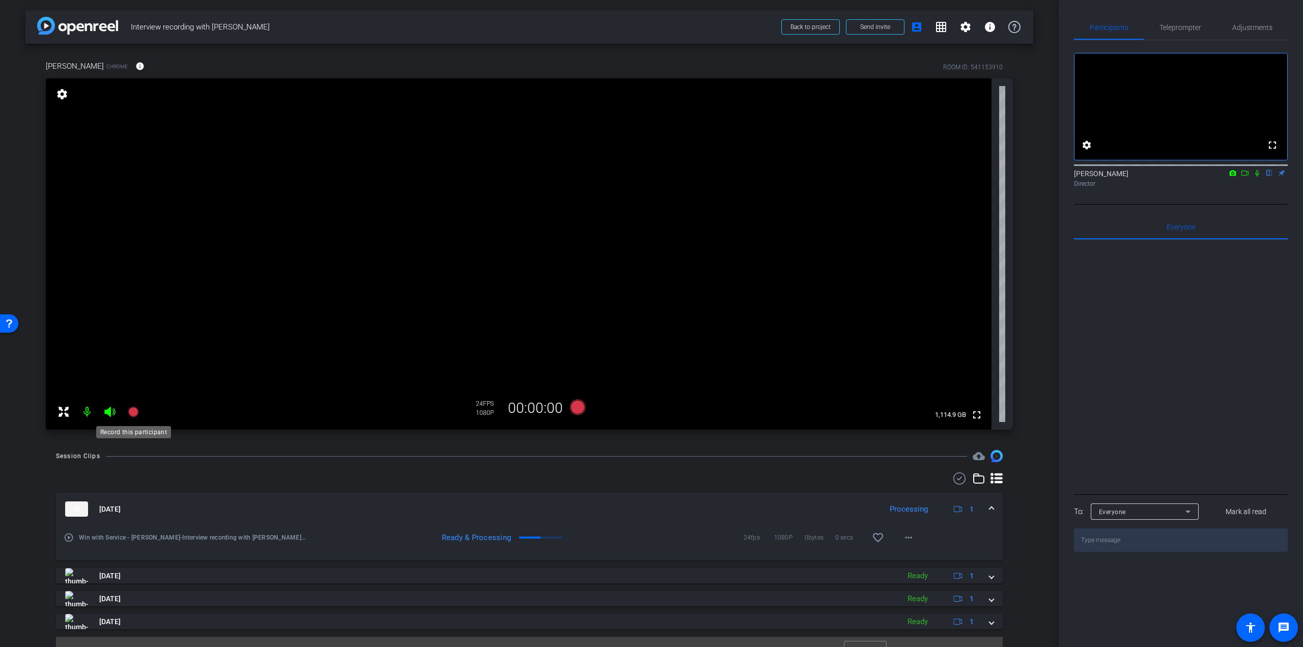
click at [133, 413] on icon at bounding box center [133, 412] width 10 height 10
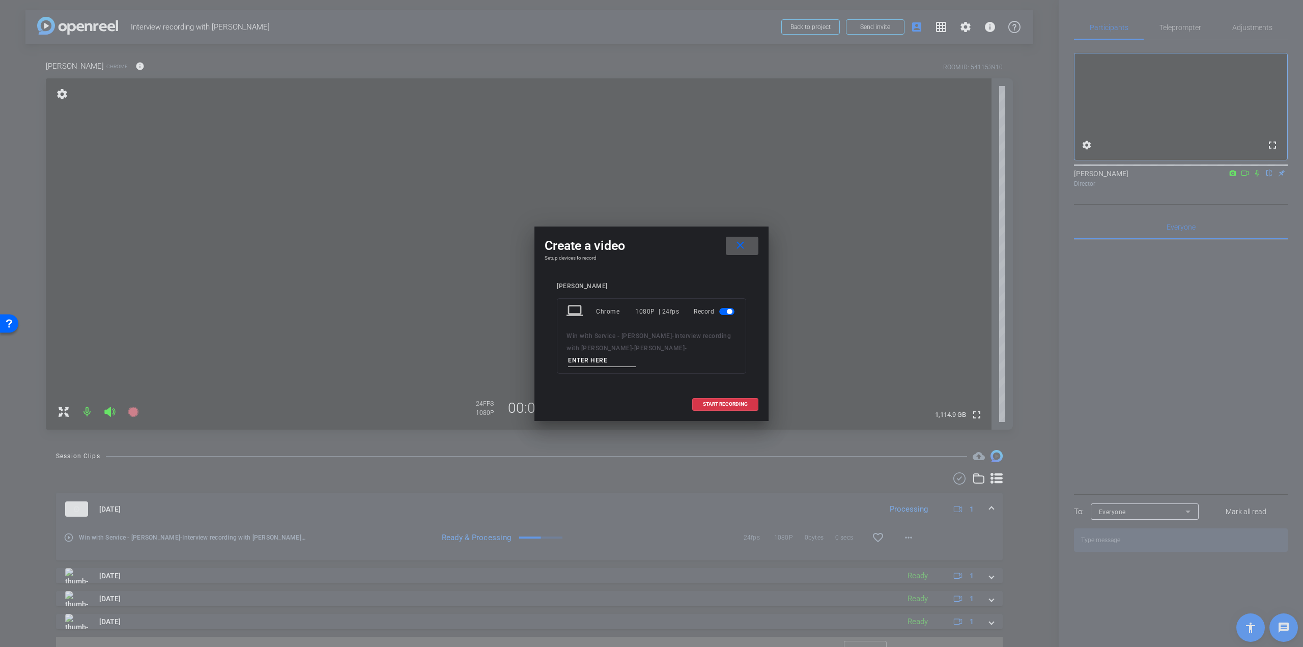
click at [590, 354] on input at bounding box center [602, 360] width 68 height 13
type input "[PERSON_NAME] on his research"
click at [726, 401] on span "START RECORDING" at bounding box center [725, 403] width 45 height 5
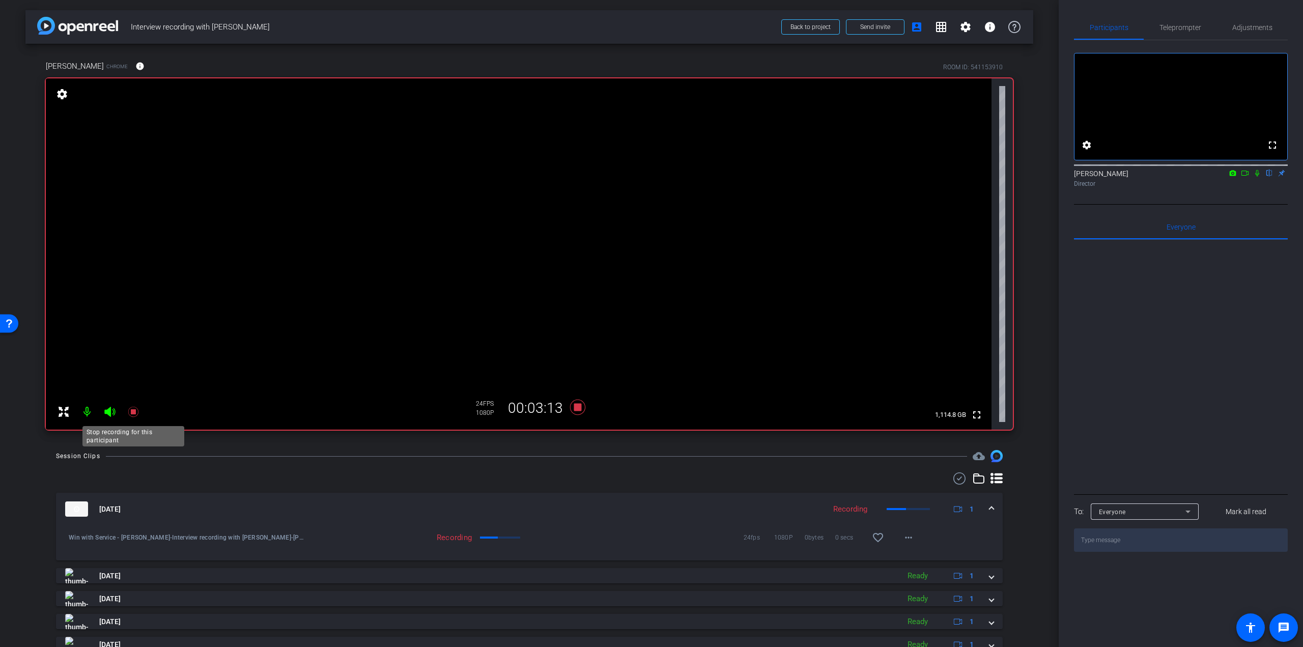
click at [135, 411] on icon at bounding box center [133, 412] width 10 height 10
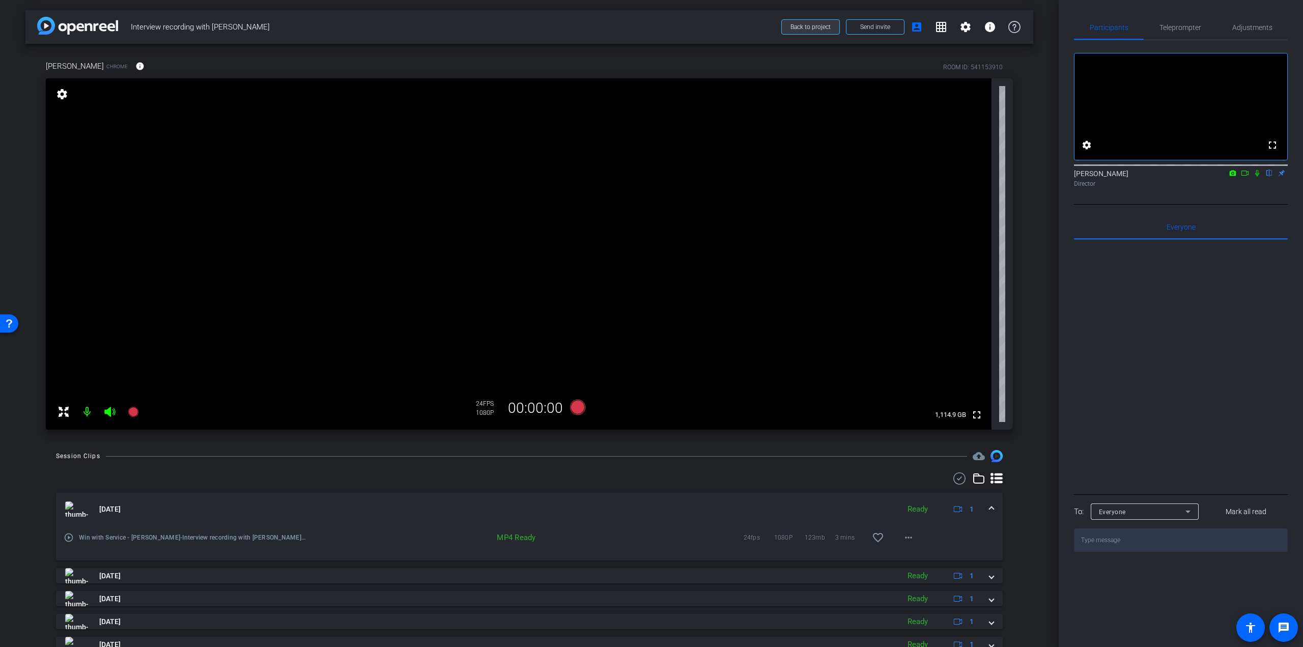
click at [812, 30] on span "Back to project" at bounding box center [810, 26] width 40 height 7
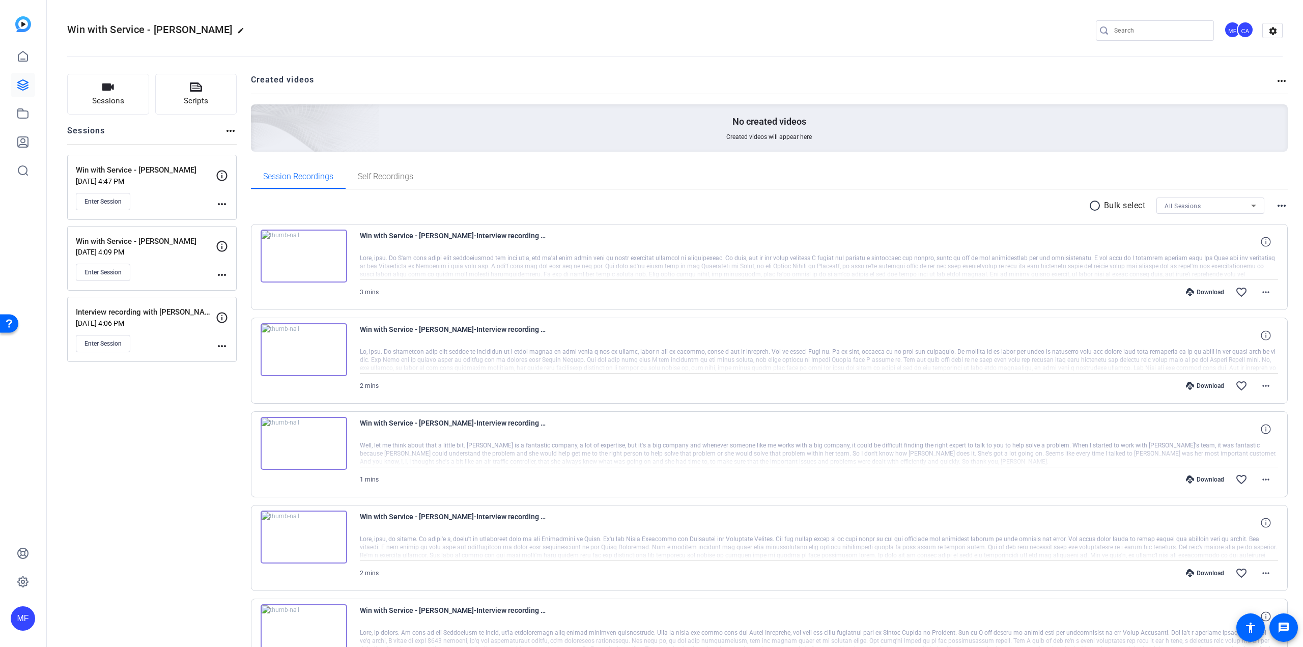
click at [1195, 294] on div "Download" at bounding box center [1204, 292] width 48 height 8
click at [1259, 294] on mat-icon "more_horiz" at bounding box center [1265, 292] width 12 height 12
click at [1232, 340] on span "Download MP4" at bounding box center [1233, 339] width 61 height 12
